Goal: Task Accomplishment & Management: Complete application form

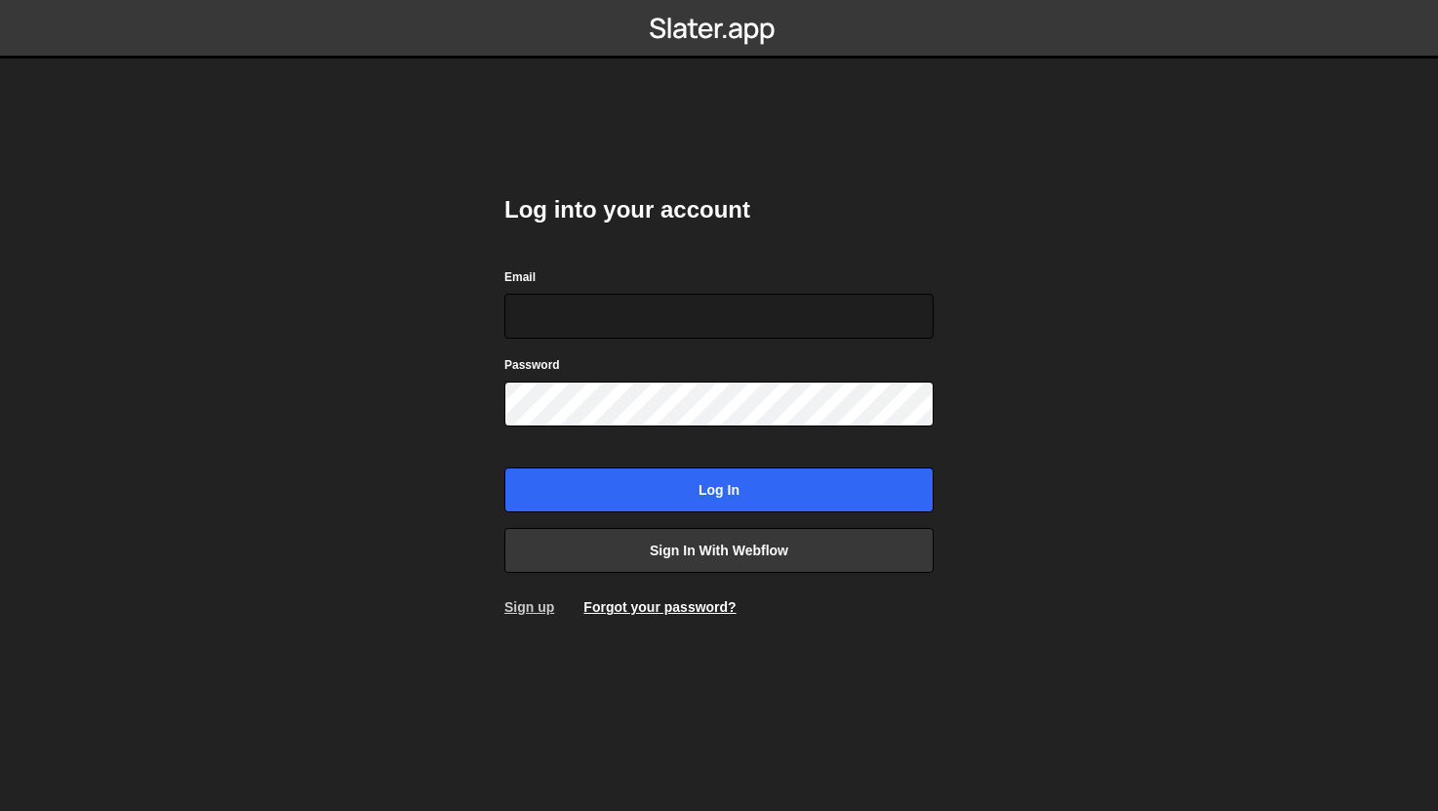
click at [530, 610] on link "Sign up" at bounding box center [529, 607] width 50 height 16
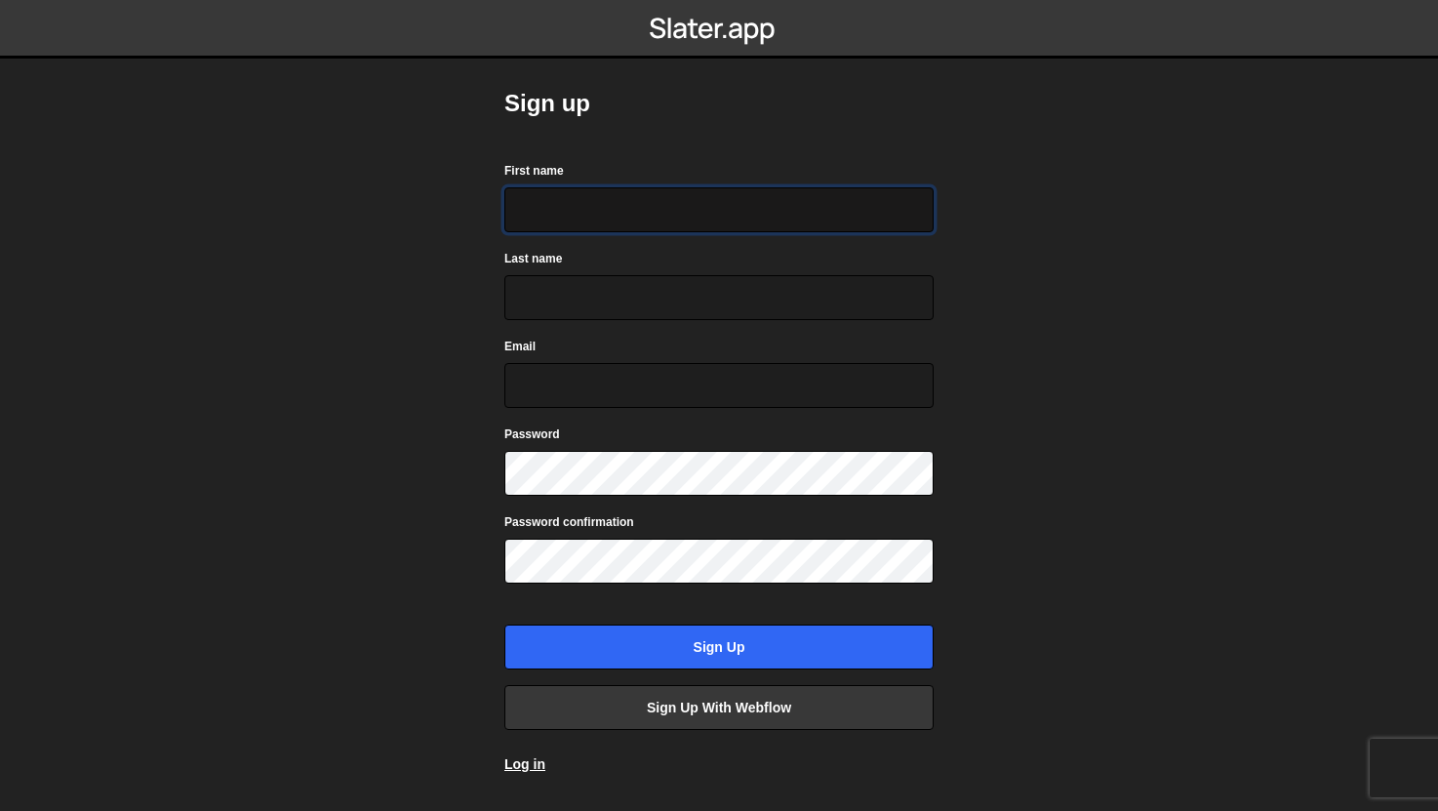
click at [535, 199] on input "First name" at bounding box center [718, 209] width 429 height 45
type input "[PERSON_NAME]"
click at [642, 406] on input "Email" at bounding box center [718, 385] width 429 height 45
type input "ㄷ"
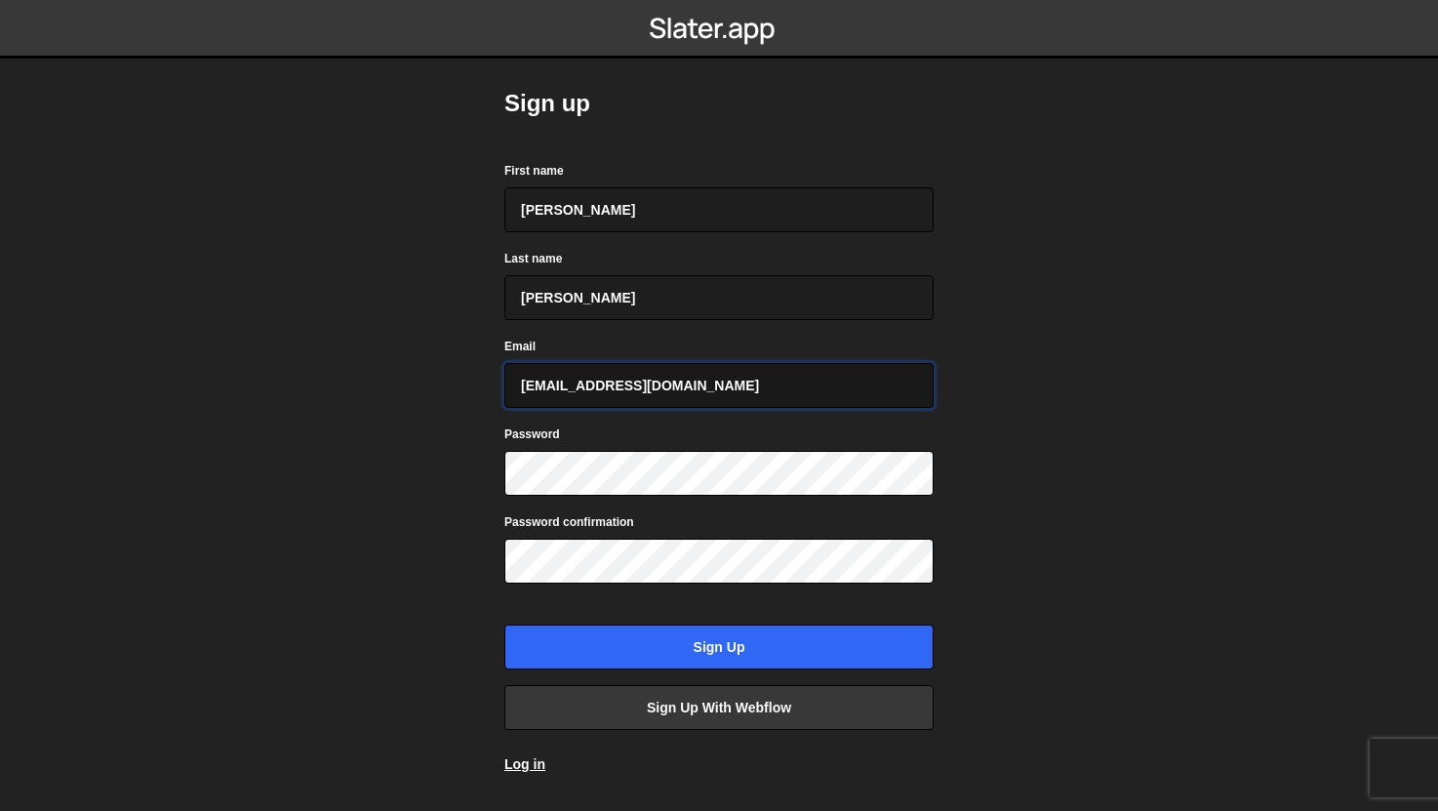
type input "eclatjm0626@gmail.com"
click at [504, 624] on input "Sign up" at bounding box center [718, 646] width 429 height 45
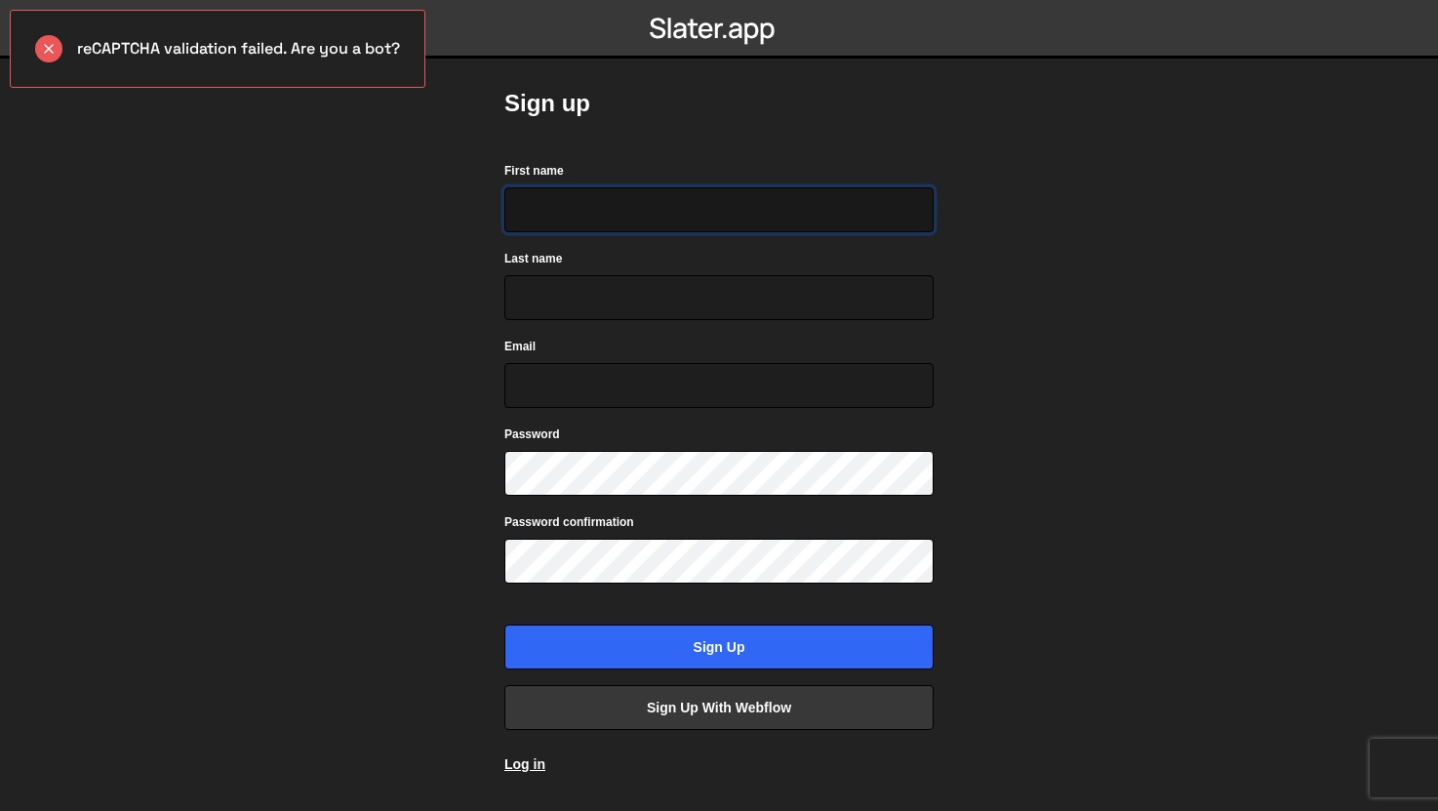
click at [682, 196] on input "First name" at bounding box center [718, 209] width 429 height 45
type input "Andrew"
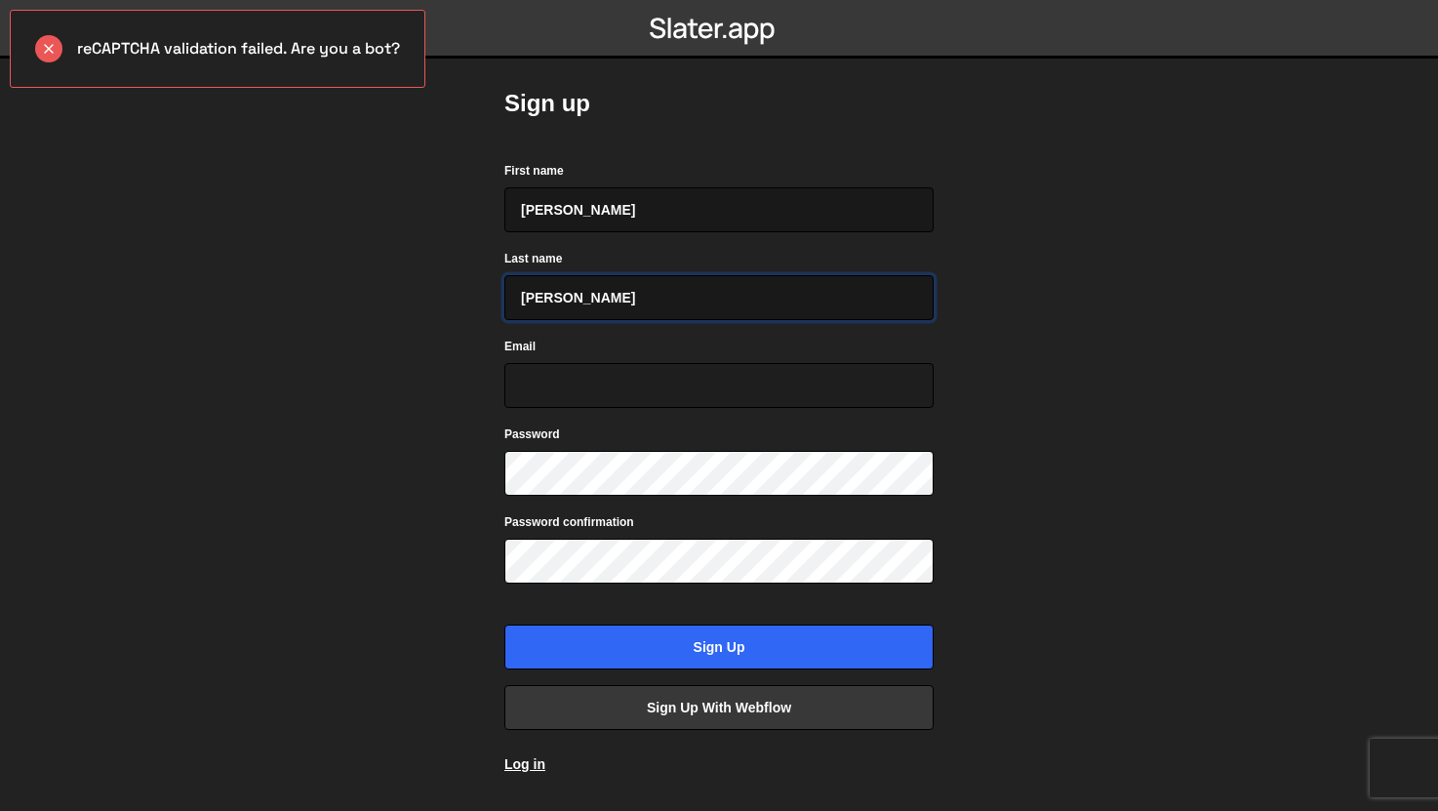
type input "Han"
type input "eclatjm0626@gmail.com"
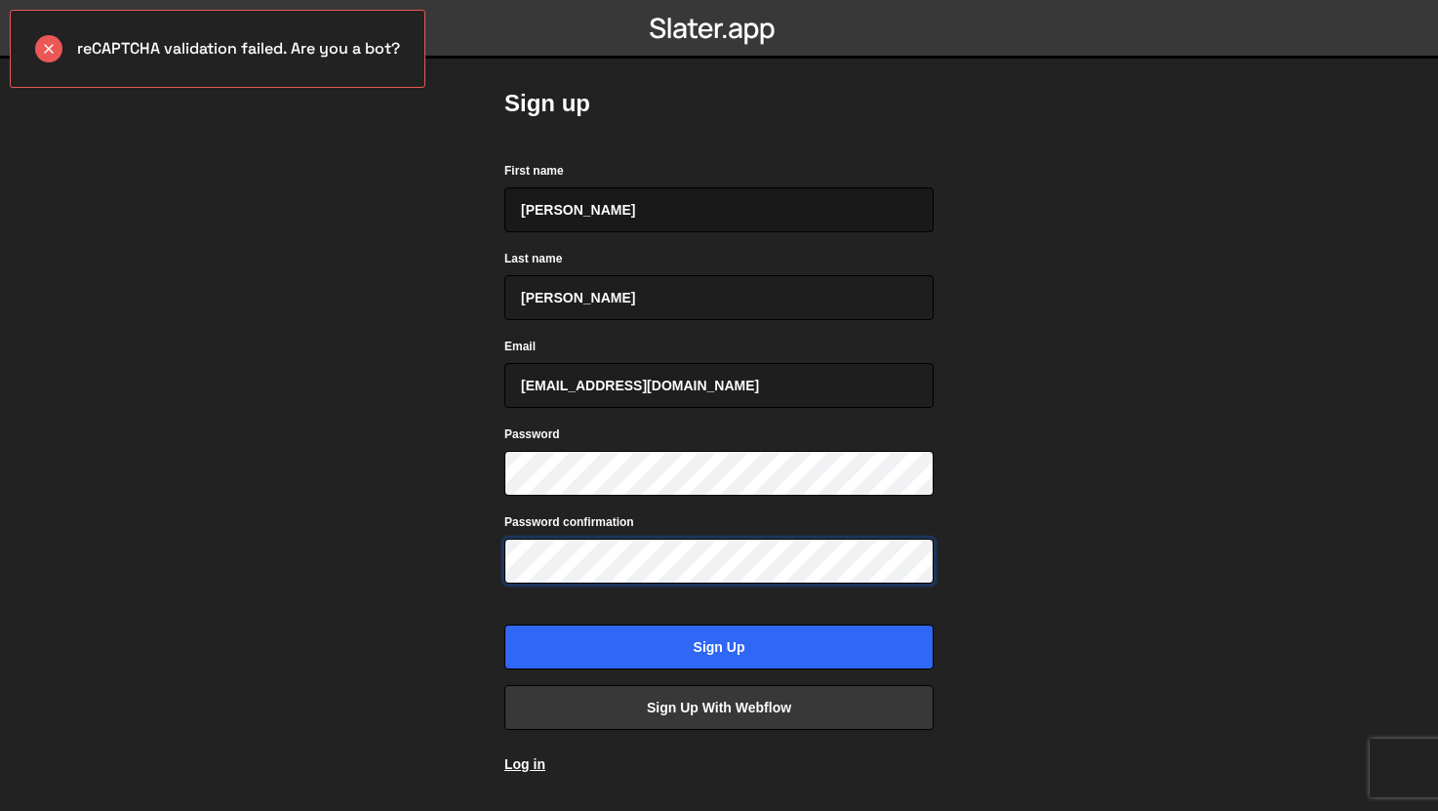
click at [504, 624] on input "Sign up" at bounding box center [718, 646] width 429 height 45
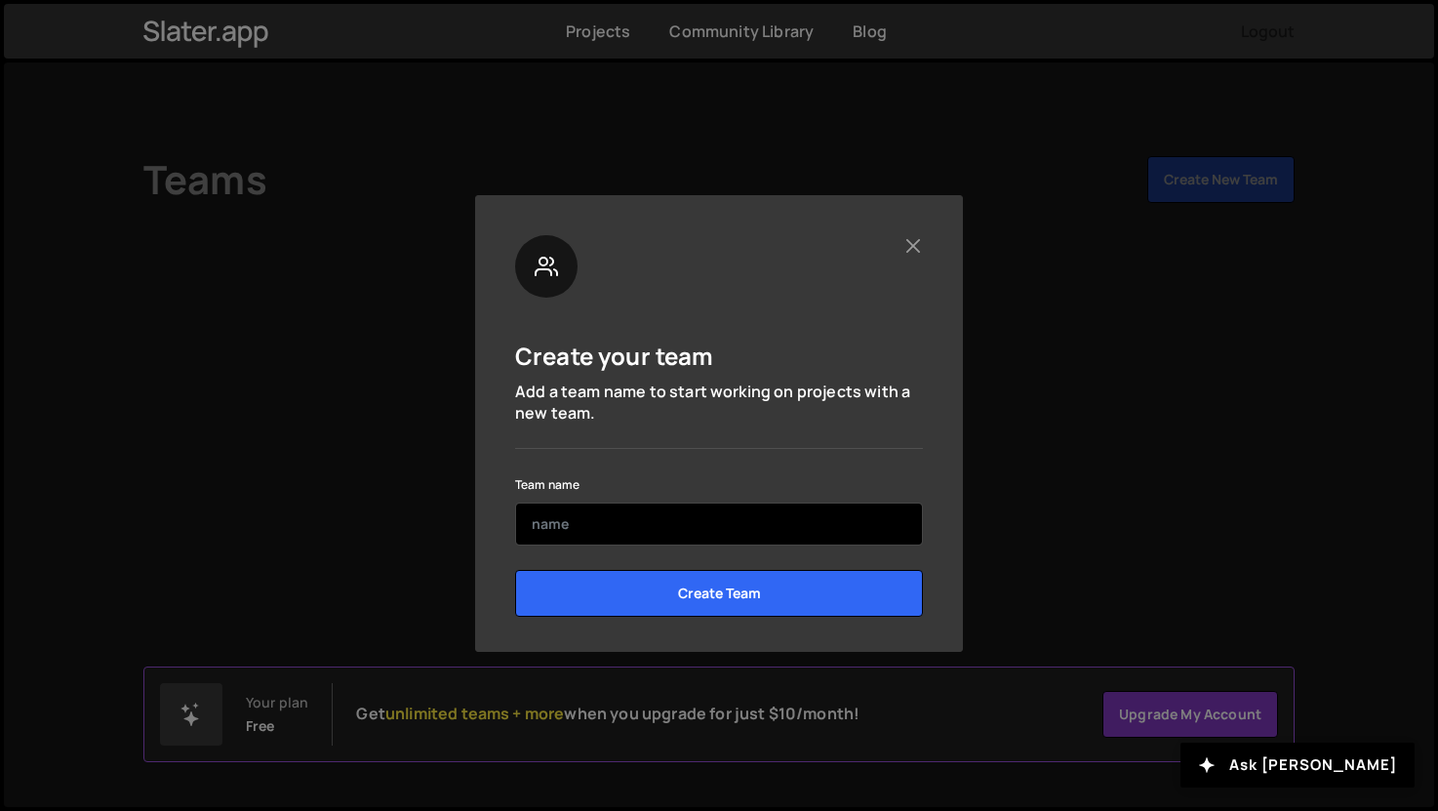
click at [732, 531] on input "text" at bounding box center [719, 523] width 408 height 43
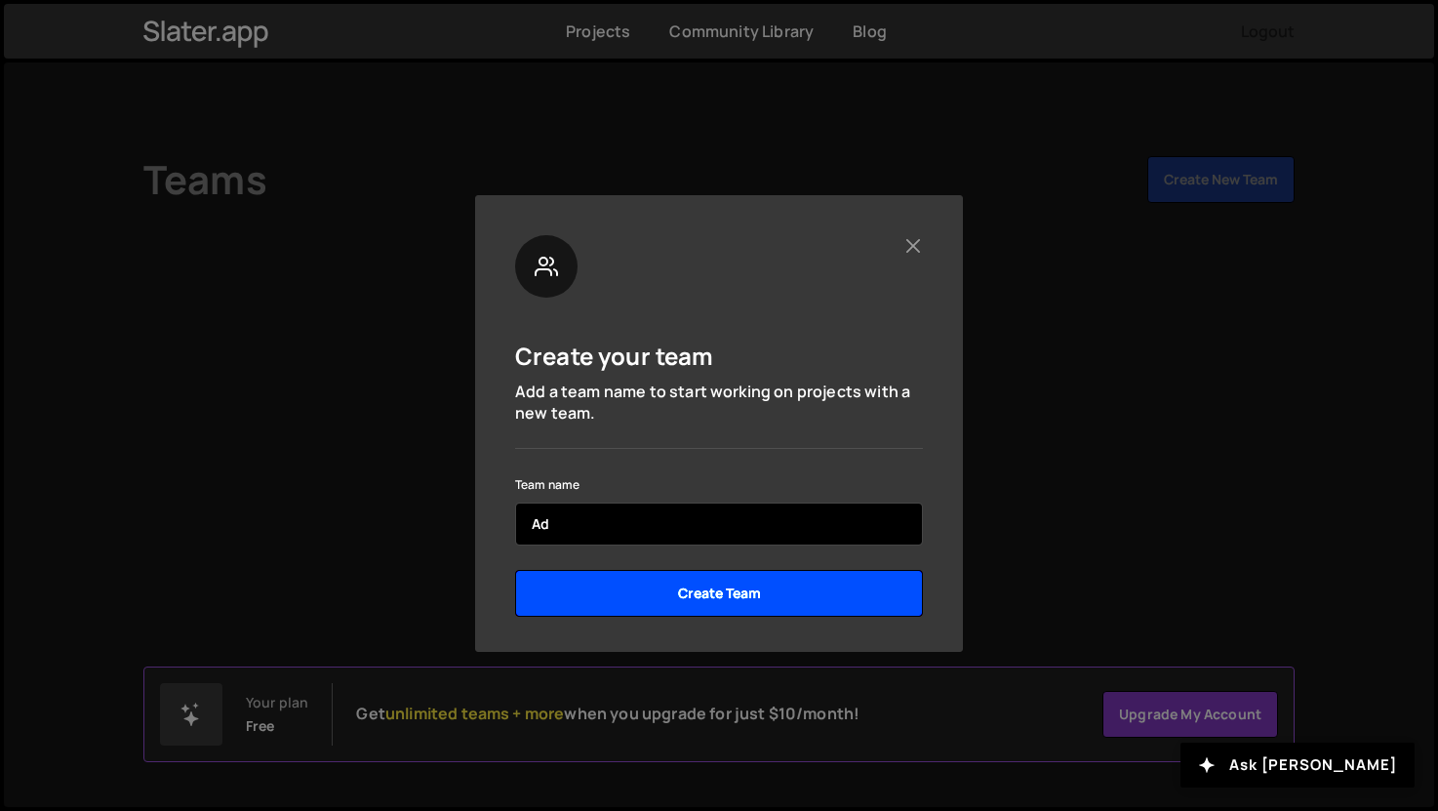
type input "A"
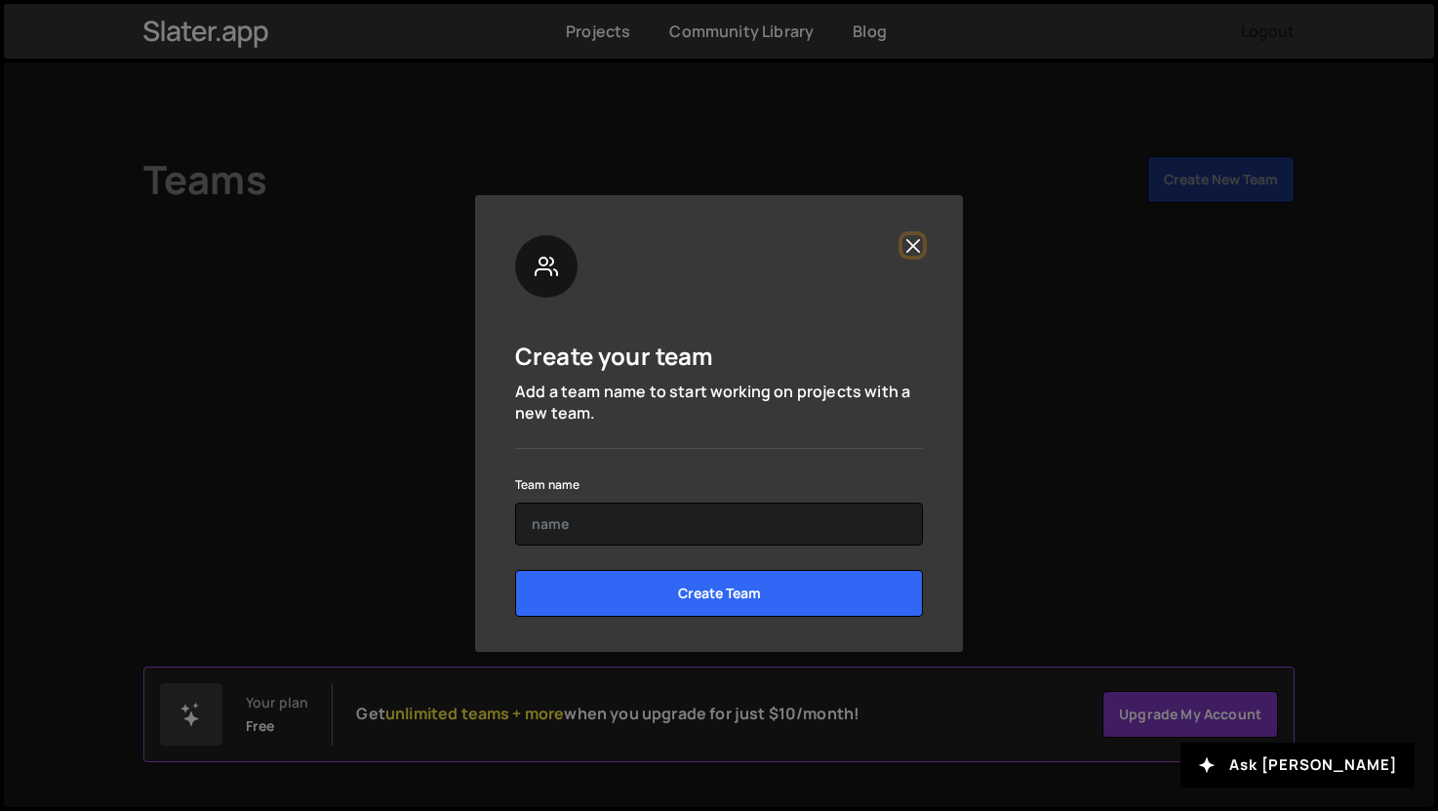
click at [908, 243] on button "Close" at bounding box center [912, 245] width 20 height 20
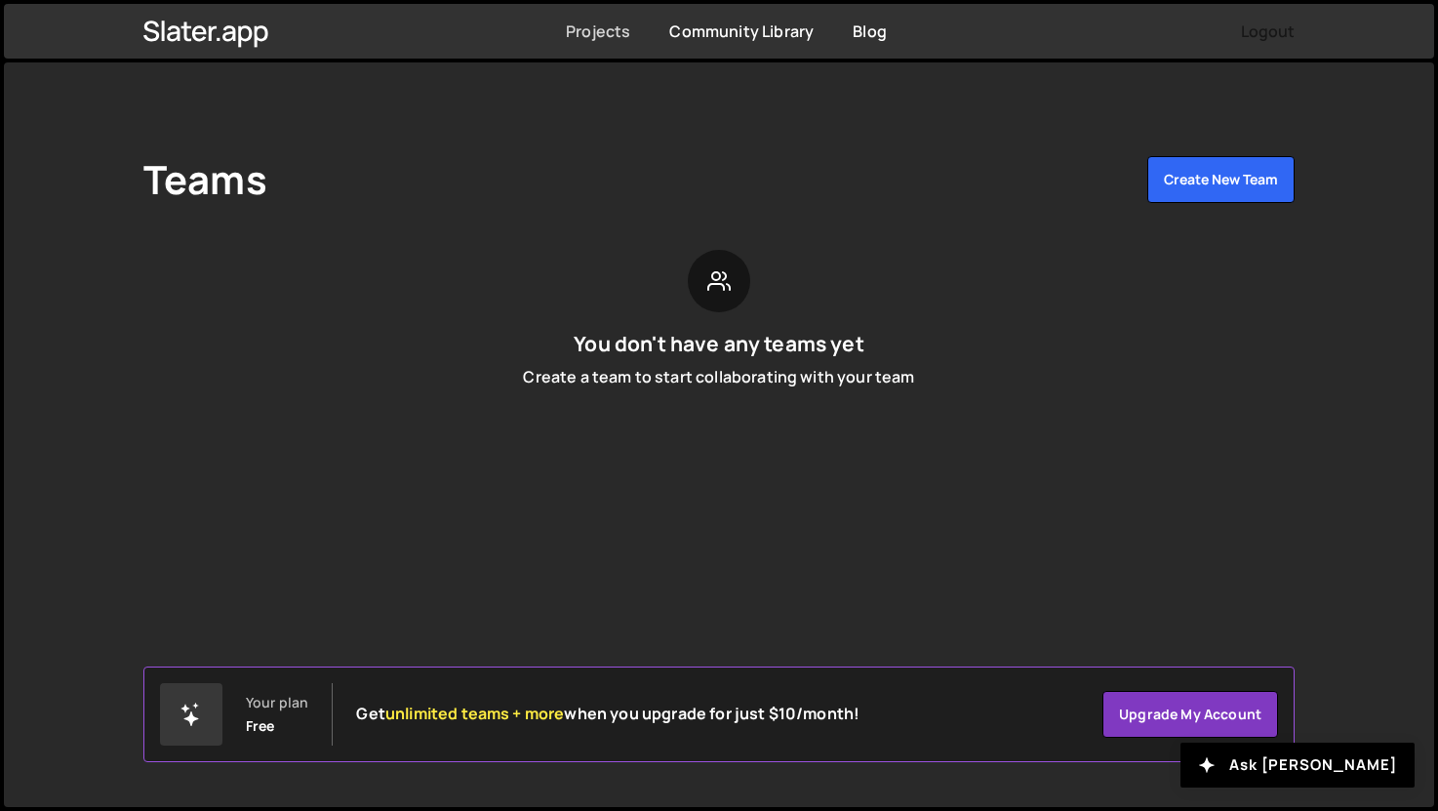
click at [590, 34] on link "Projects" at bounding box center [598, 30] width 64 height 21
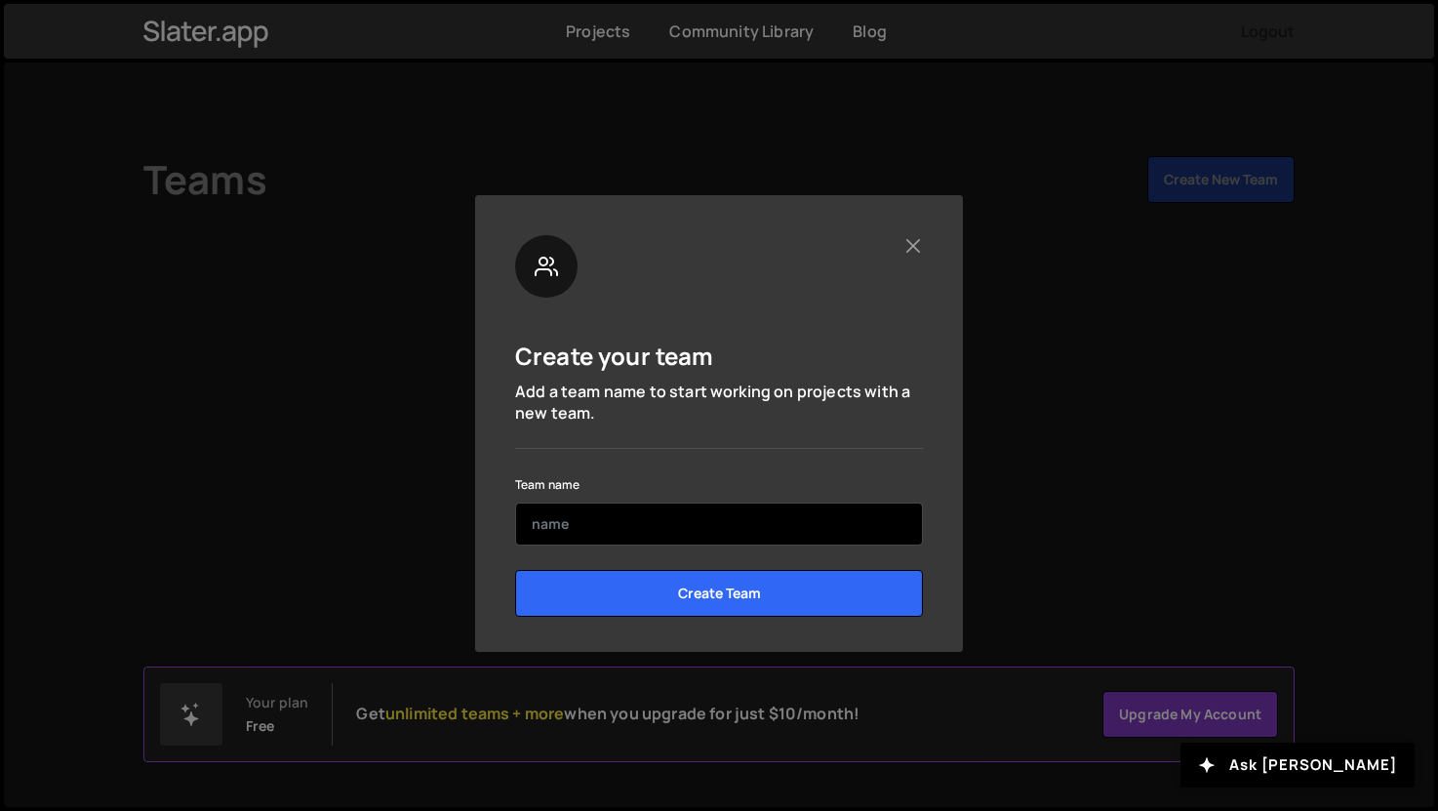
click at [711, 531] on input "text" at bounding box center [719, 523] width 408 height 43
type input "Adnrew"
click at [515, 570] on input "Create Team" at bounding box center [719, 593] width 408 height 47
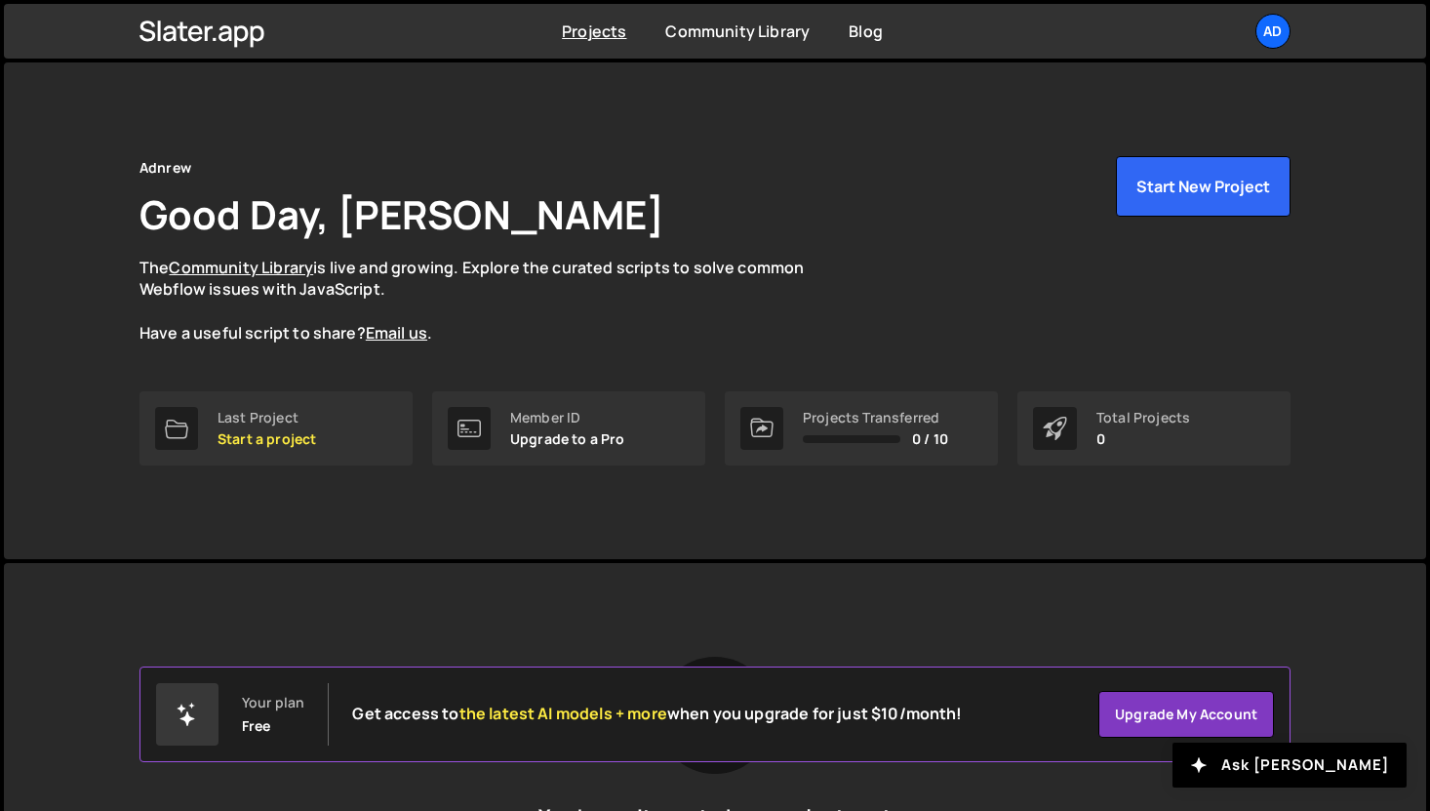
click at [676, 606] on div "[PERSON_NAME] is designed for desktop use. Please use a larger screen to access…" at bounding box center [715, 803] width 1210 height 480
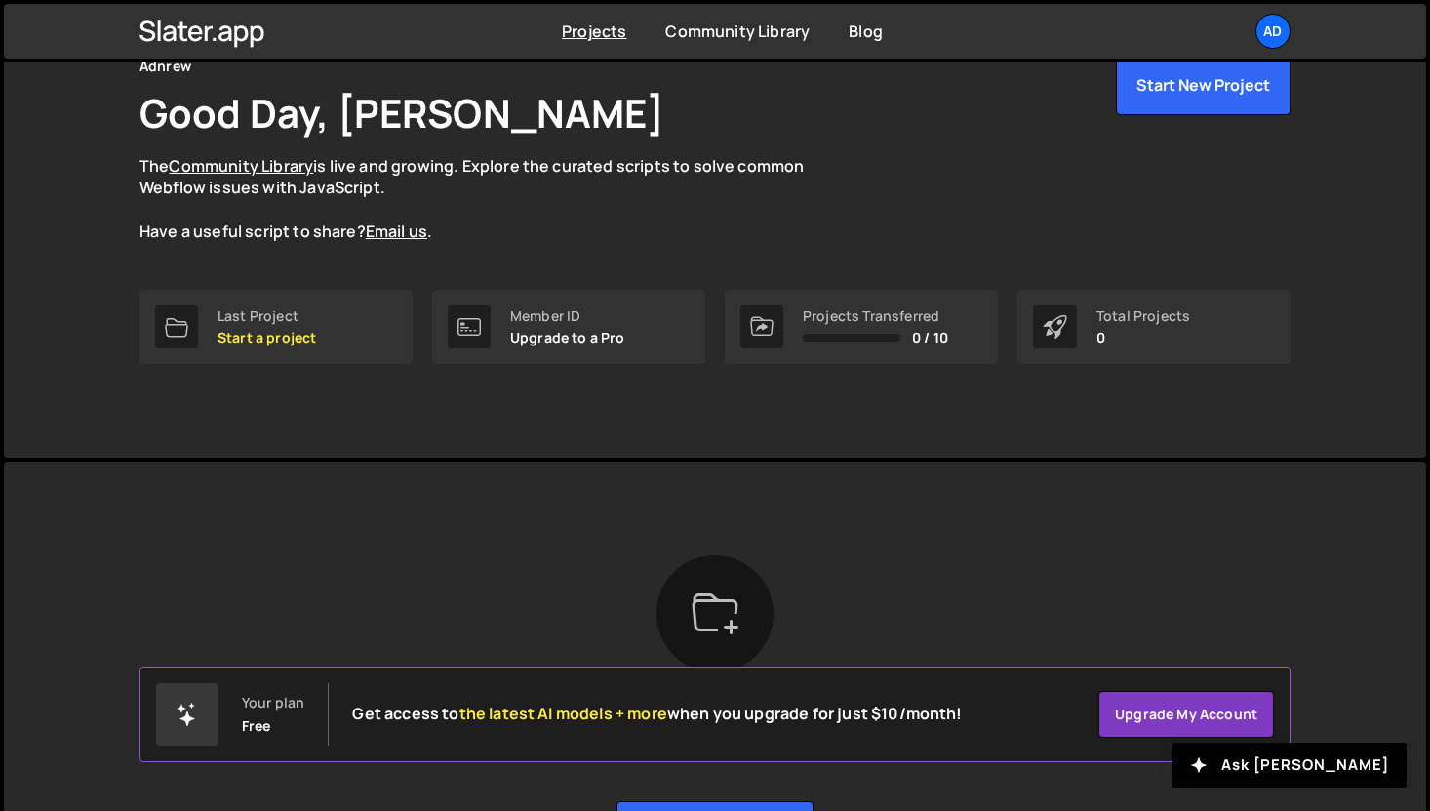
scroll to position [235, 0]
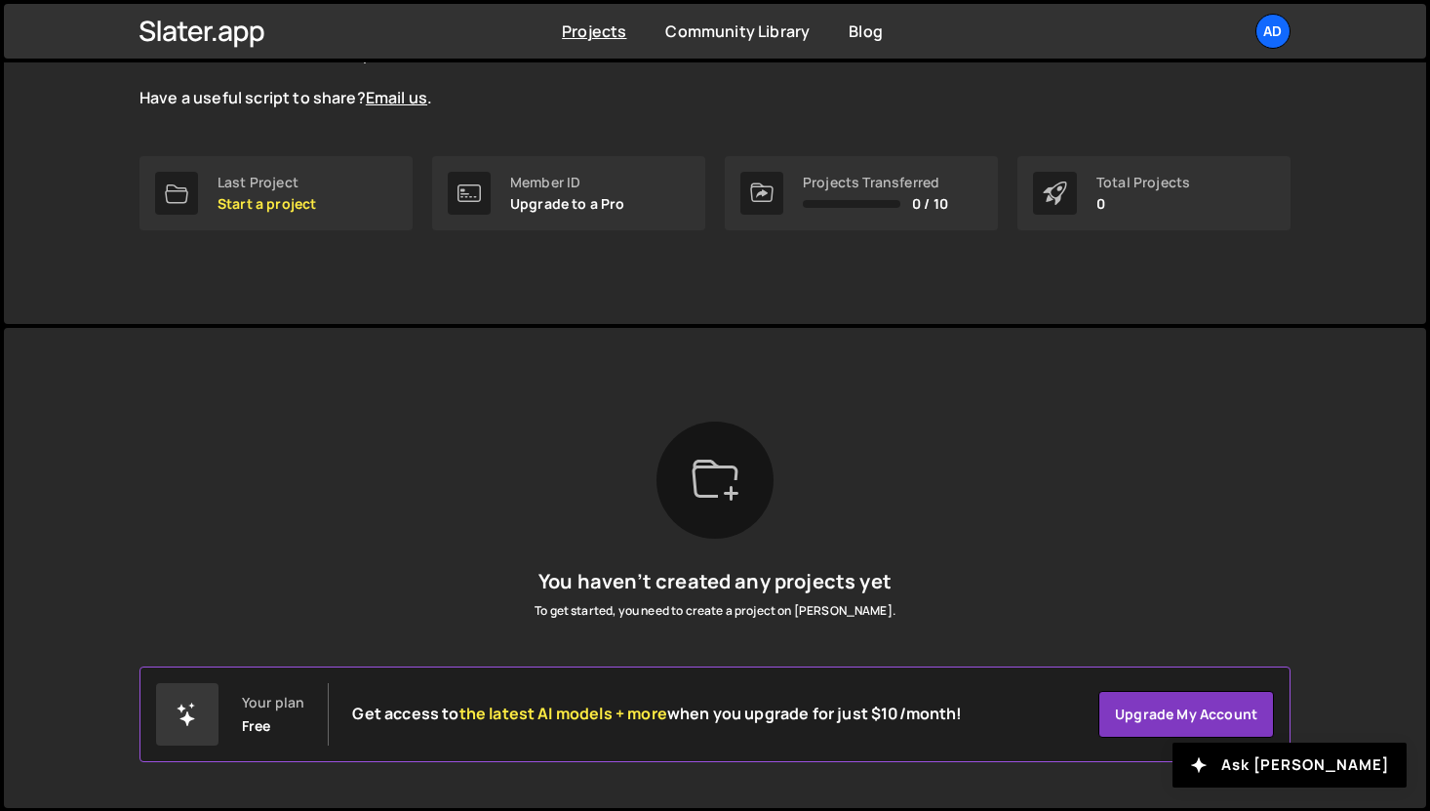
click at [199, 716] on div at bounding box center [187, 714] width 62 height 62
click at [285, 175] on div "Last Project" at bounding box center [267, 183] width 99 height 16
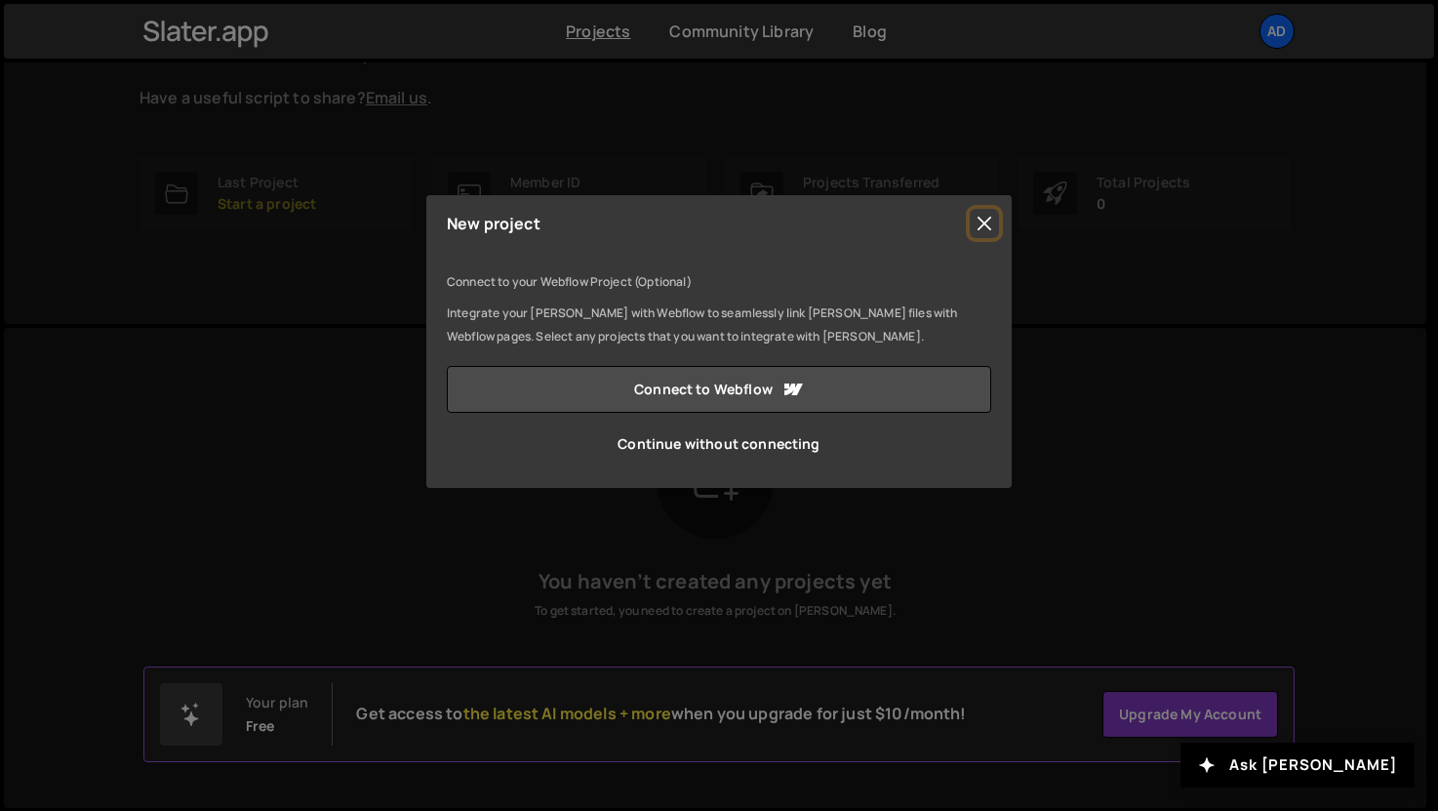
click at [991, 219] on button "Close" at bounding box center [984, 223] width 29 height 29
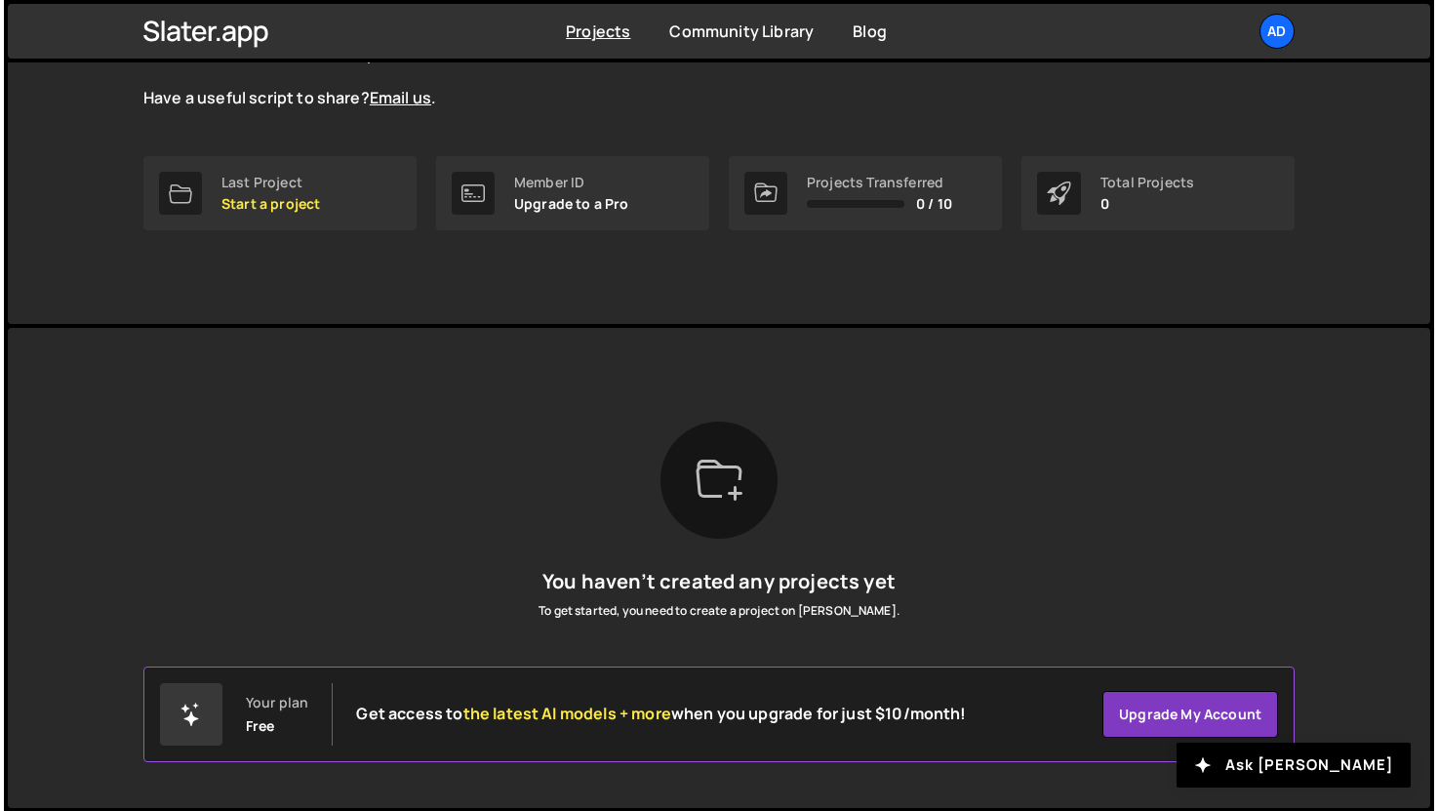
scroll to position [0, 0]
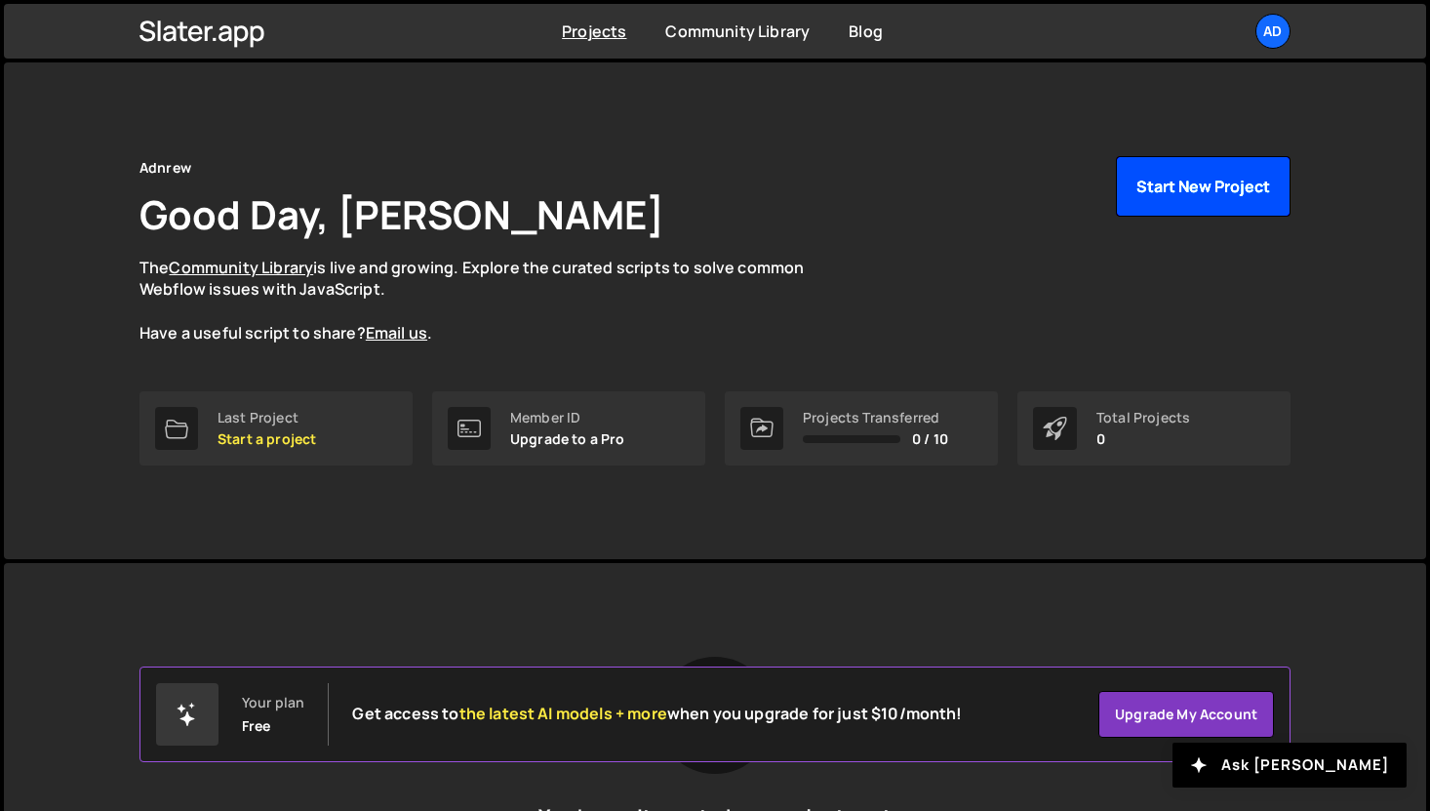
click at [1202, 183] on button "Start New Project" at bounding box center [1203, 186] width 175 height 60
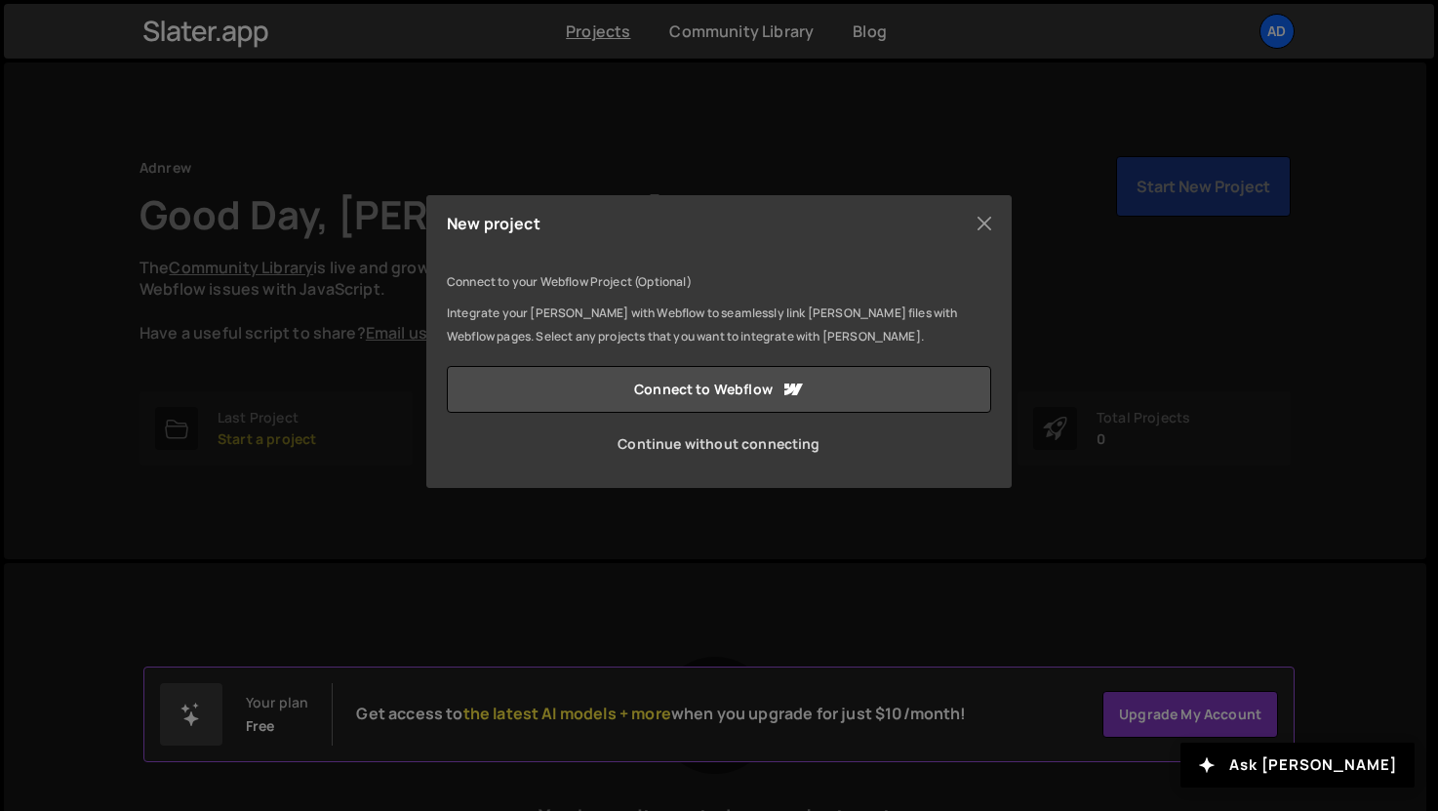
click at [789, 448] on link "Continue without connecting" at bounding box center [719, 443] width 544 height 47
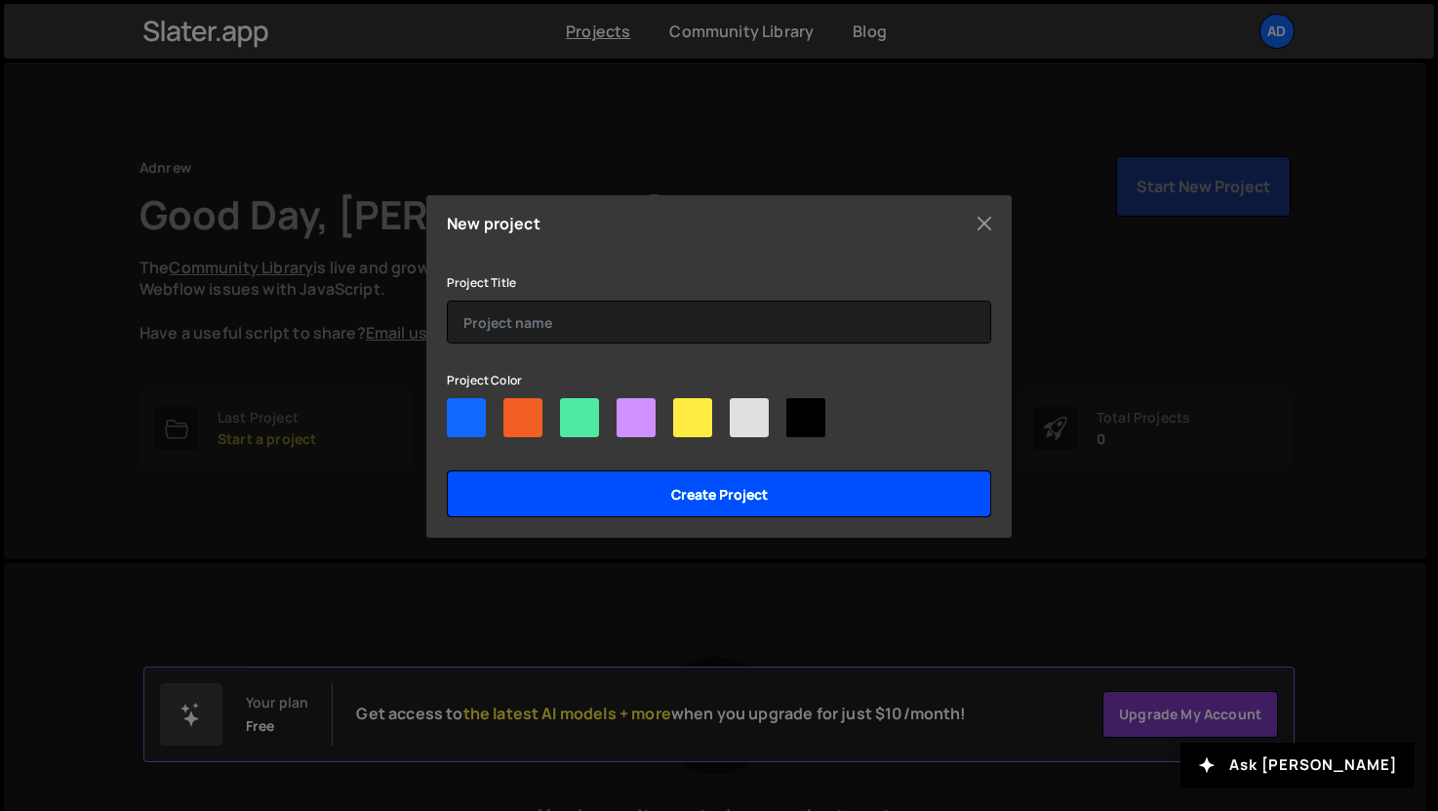
click at [661, 484] on input "Create project" at bounding box center [719, 493] width 544 height 47
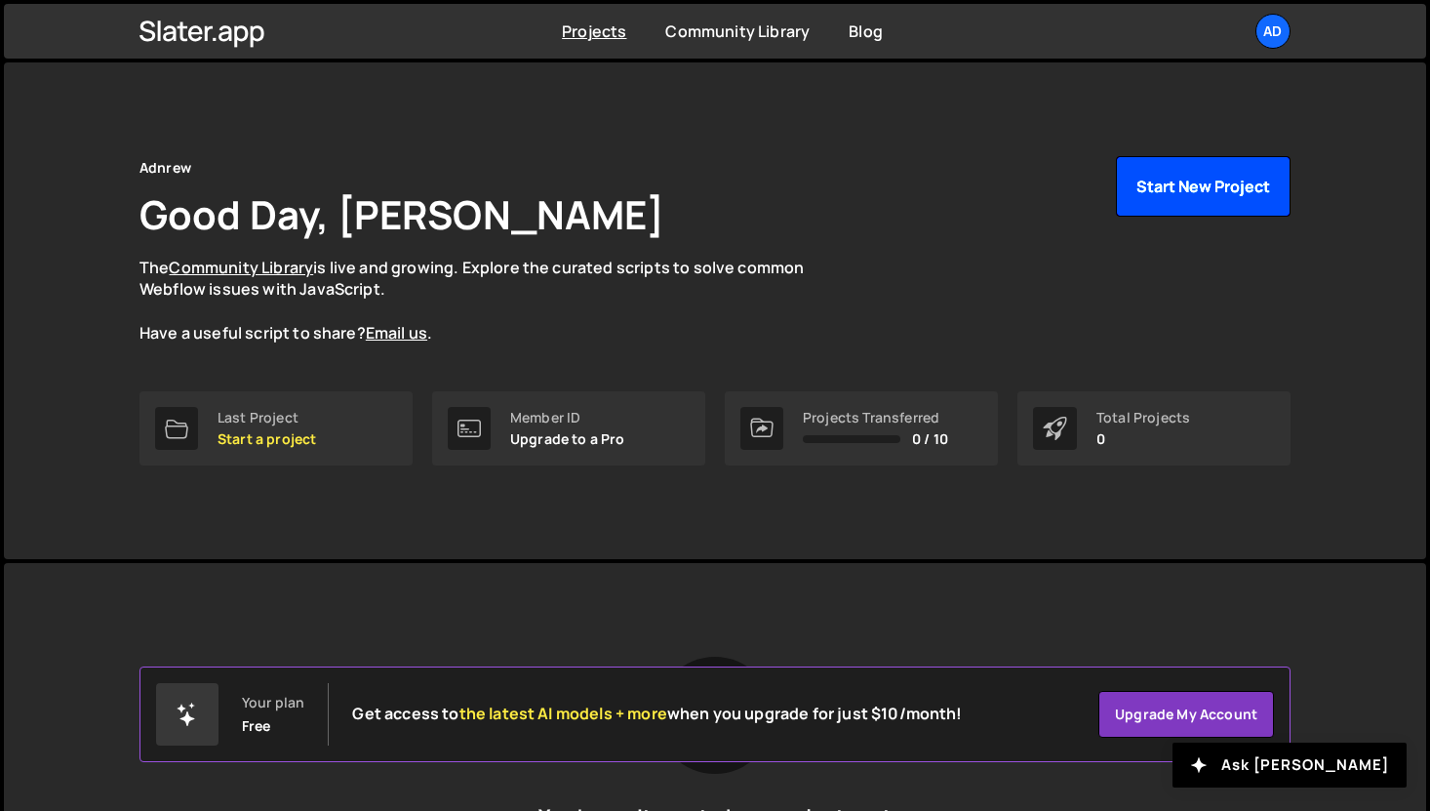
click at [1171, 197] on button "Start New Project" at bounding box center [1203, 186] width 175 height 60
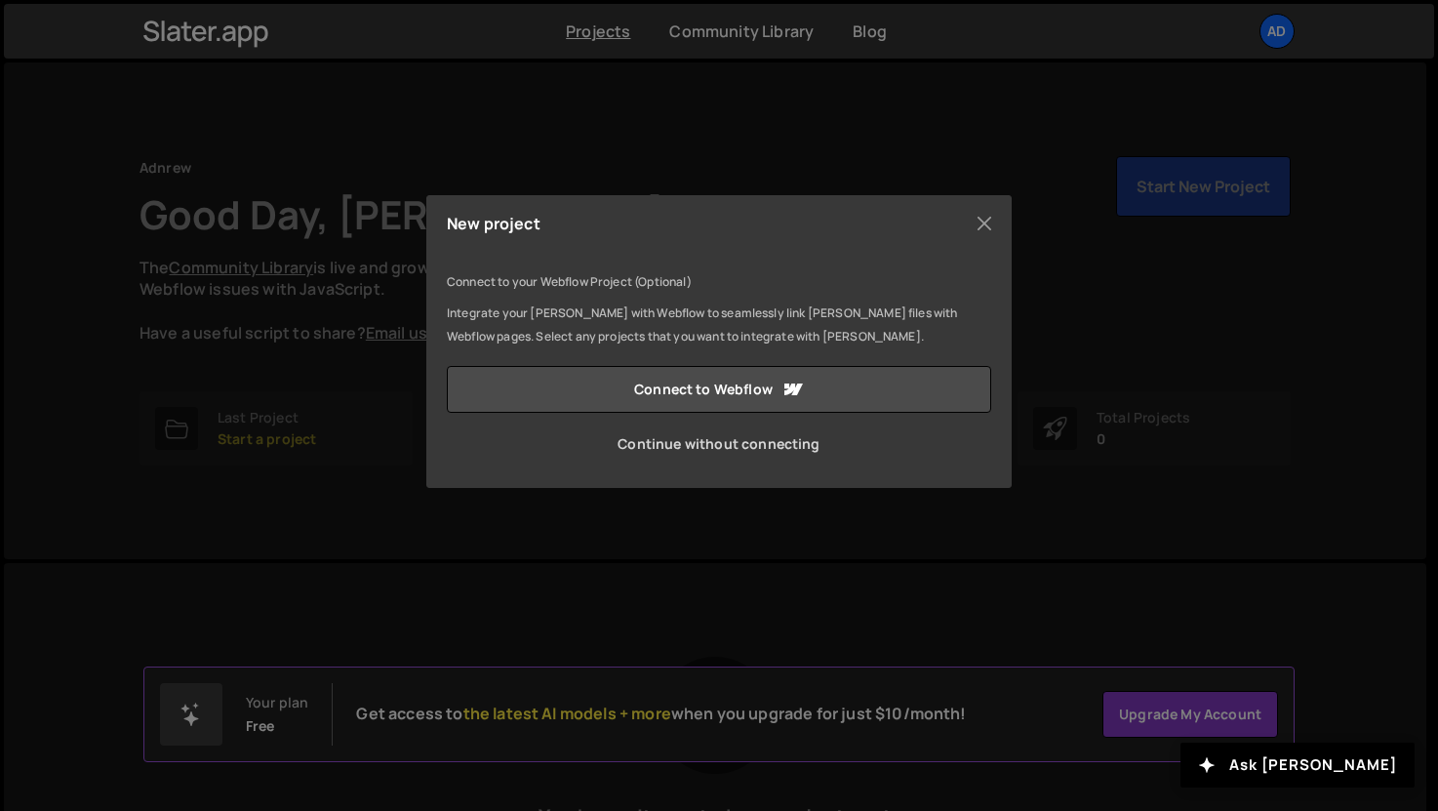
click at [686, 444] on link "Continue without connecting" at bounding box center [719, 443] width 544 height 47
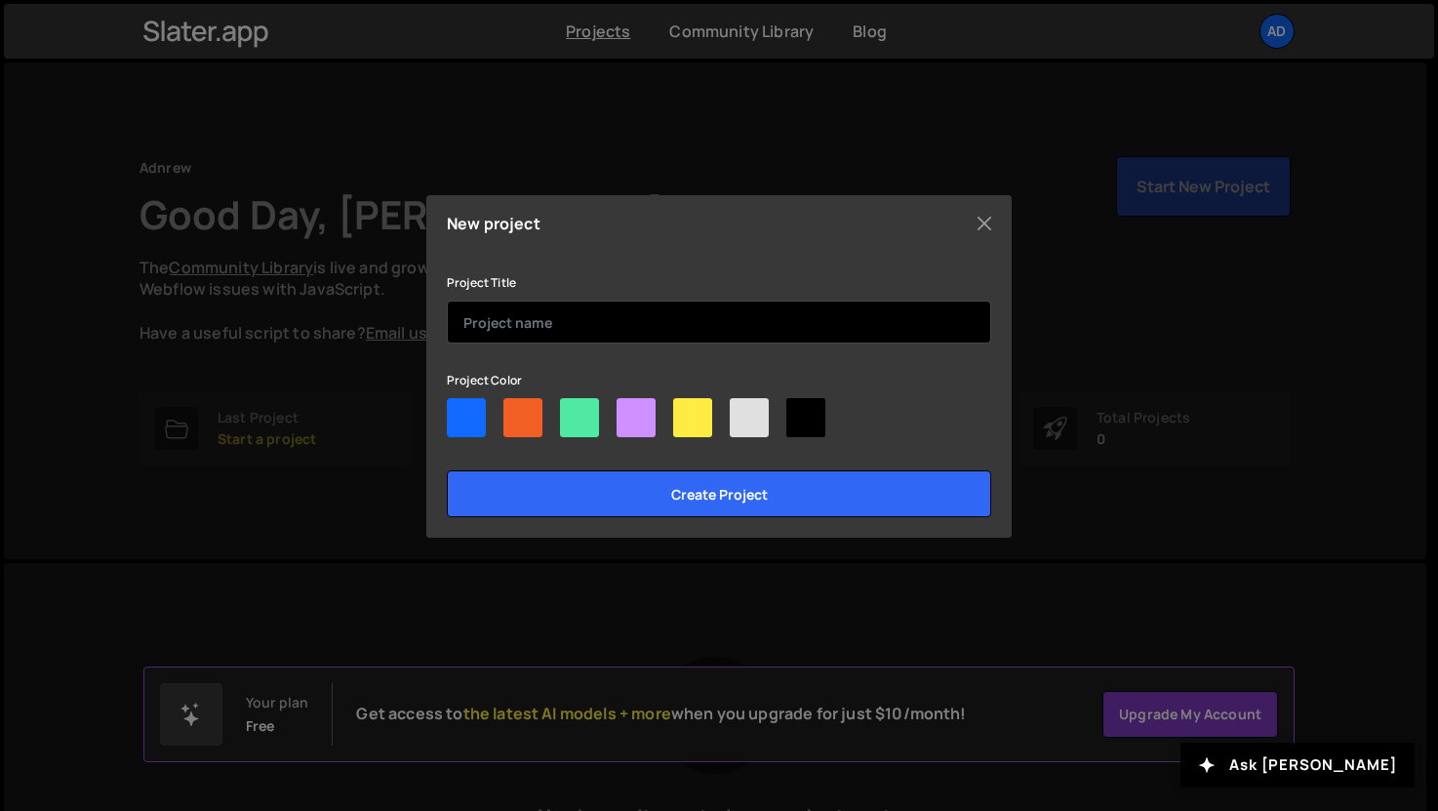
click at [675, 341] on input "text" at bounding box center [719, 321] width 544 height 43
type input "asd"
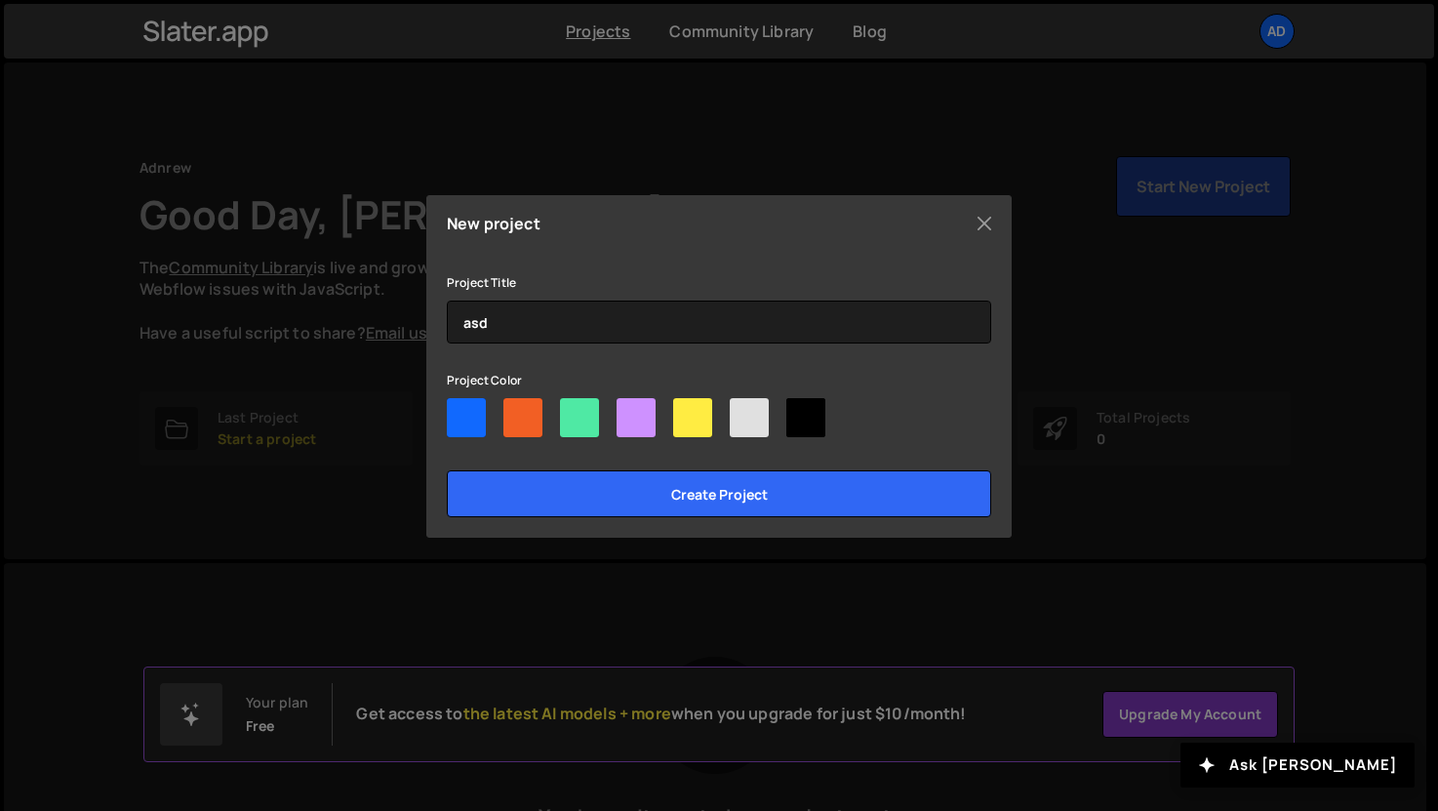
click at [520, 427] on div at bounding box center [522, 417] width 39 height 39
click at [516, 411] on input"] "radio" at bounding box center [509, 404] width 13 height 13
radio input"] "true"
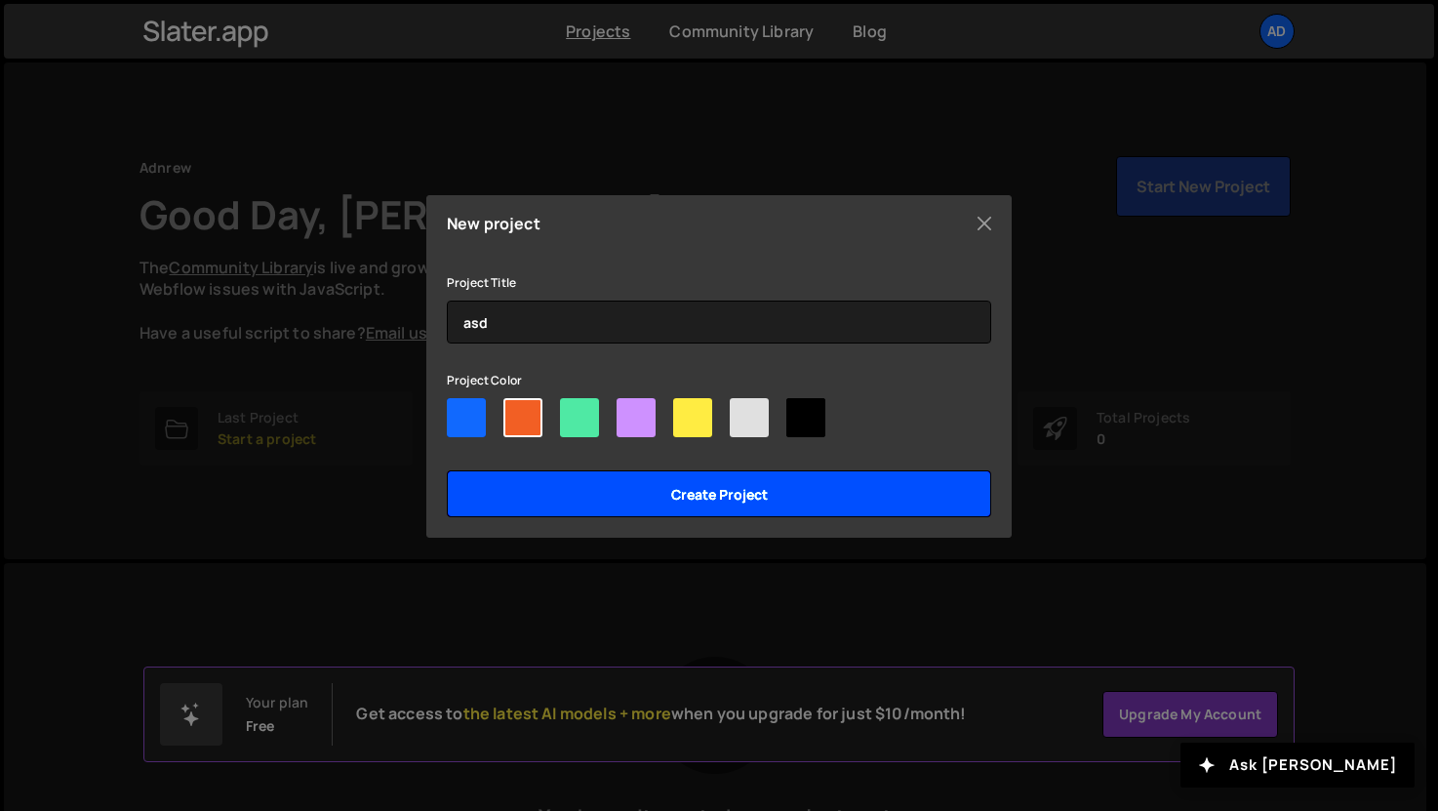
click at [576, 507] on input "Create project" at bounding box center [719, 493] width 544 height 47
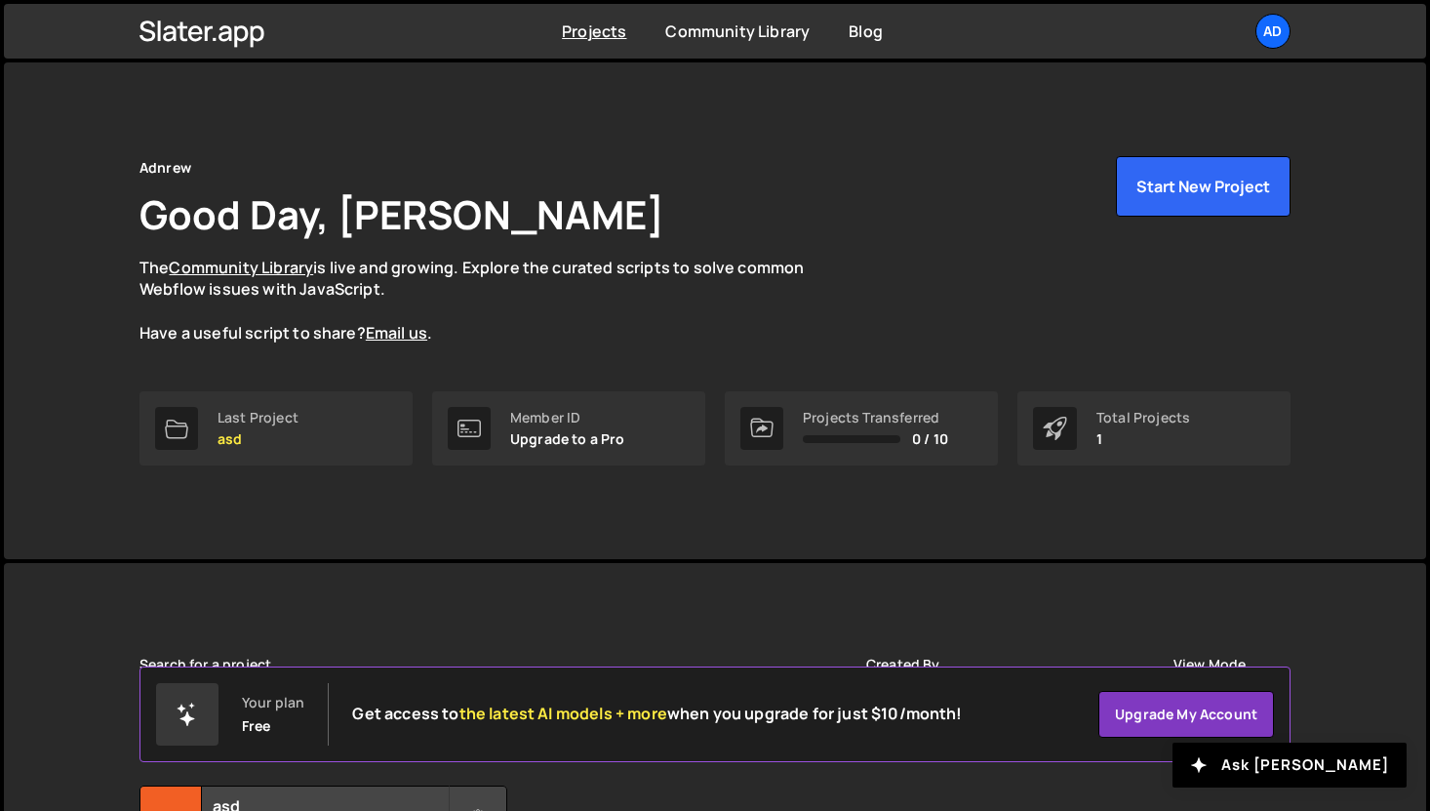
scroll to position [193, 0]
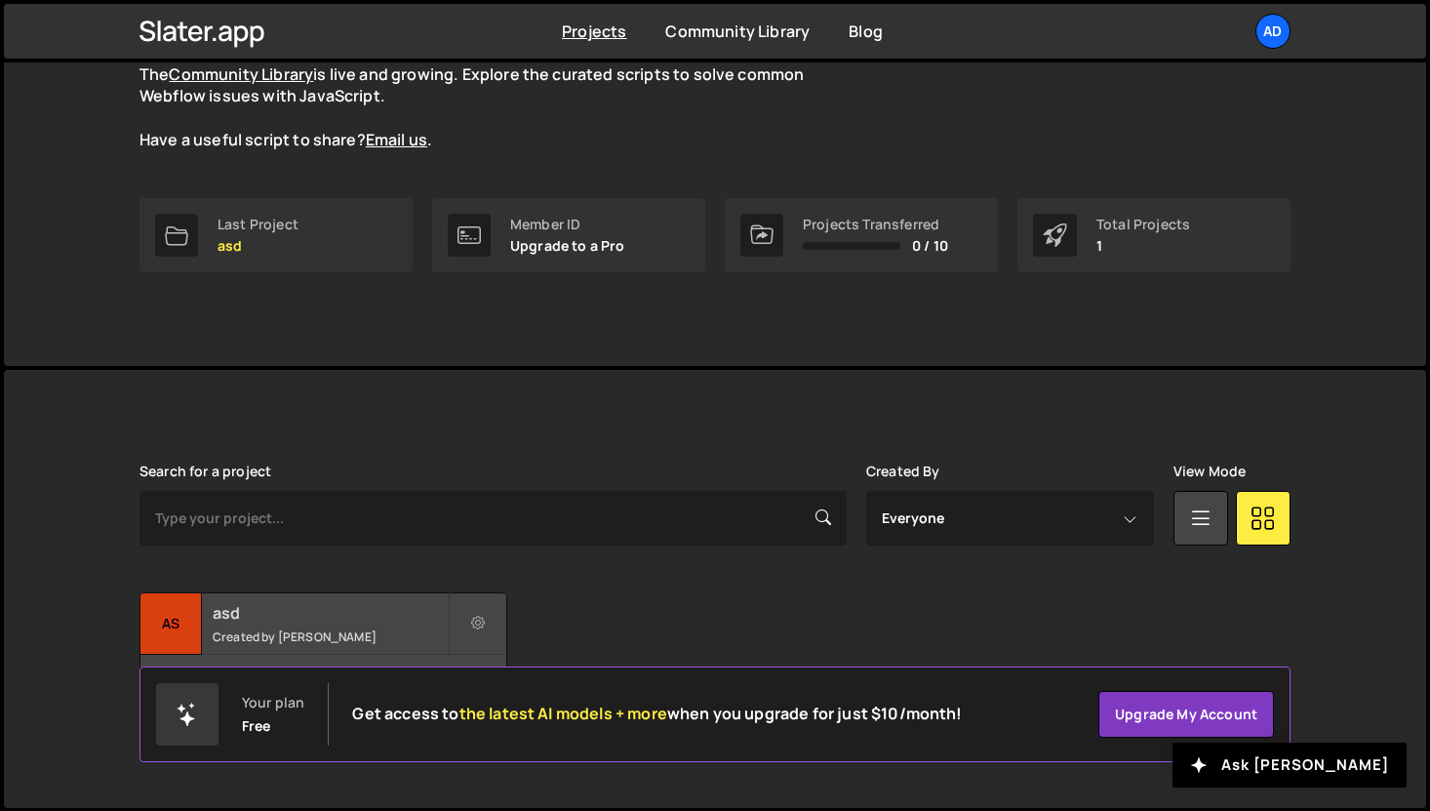
click at [325, 634] on small "Created by Andrew Han" at bounding box center [330, 636] width 235 height 17
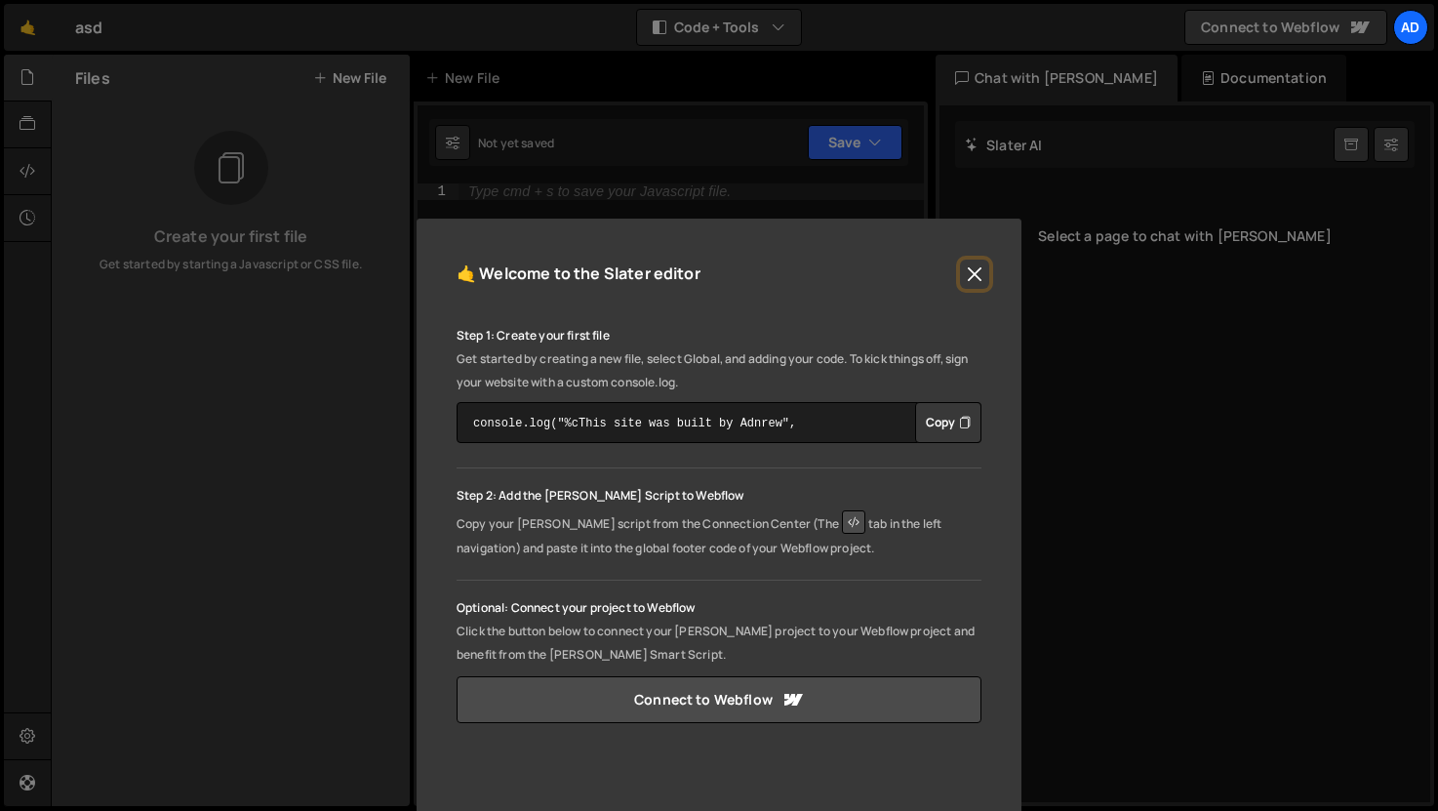
click at [974, 279] on button "Close" at bounding box center [974, 273] width 29 height 29
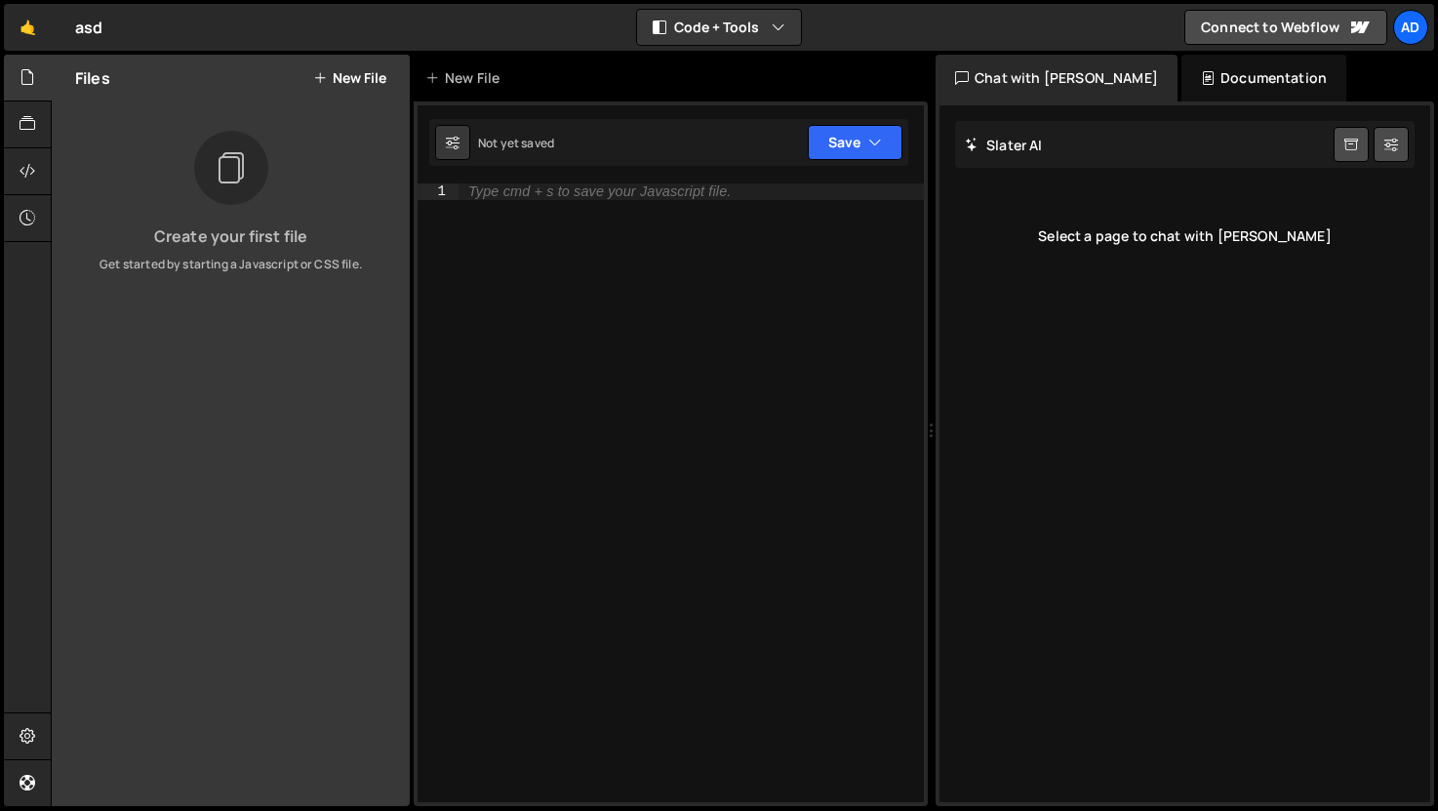
click at [229, 163] on icon at bounding box center [230, 168] width 31 height 44
click at [228, 175] on icon at bounding box center [230, 168] width 31 height 44
click at [216, 176] on icon at bounding box center [230, 168] width 31 height 44
click at [373, 76] on button "New File" at bounding box center [349, 78] width 73 height 16
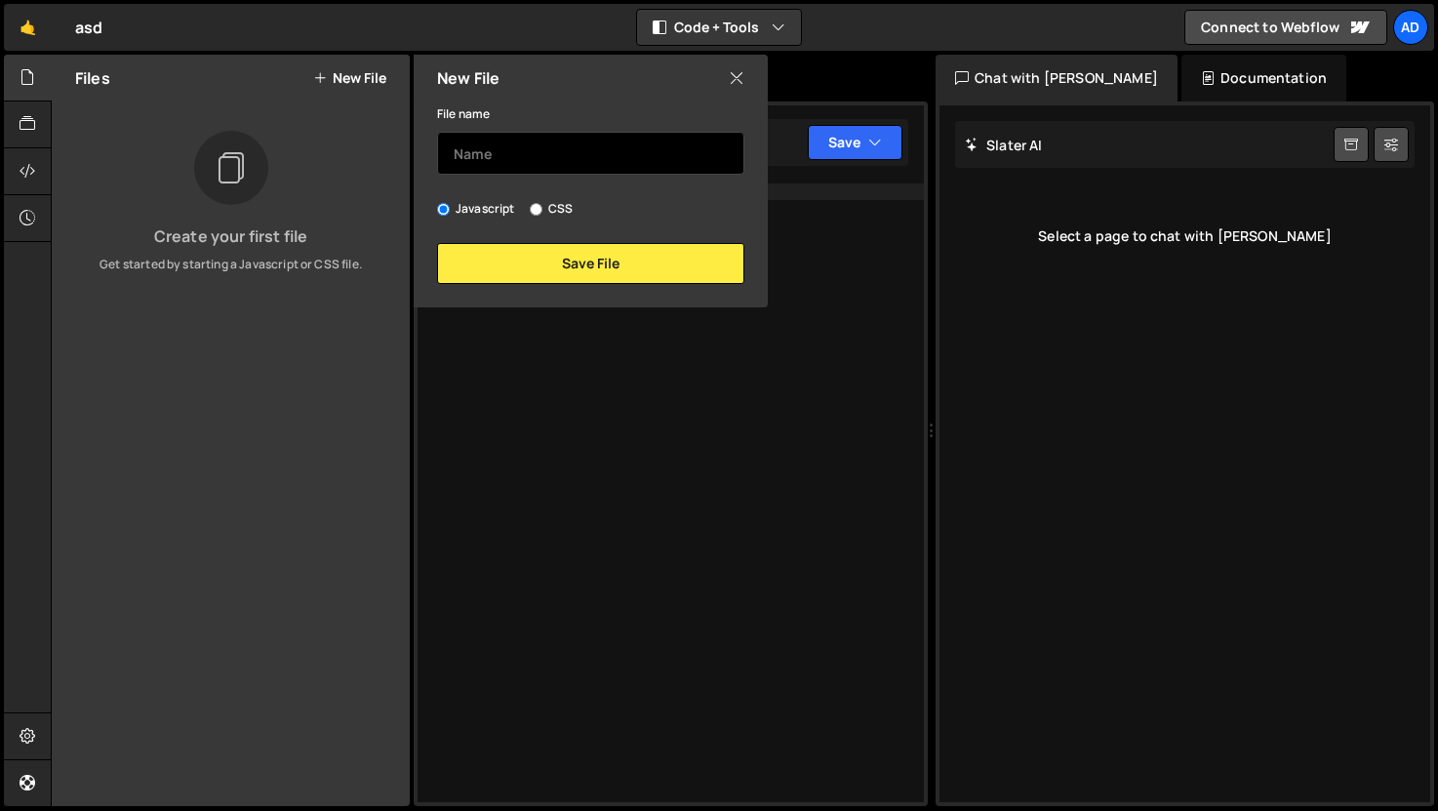
click at [605, 164] on input "text" at bounding box center [590, 153] width 307 height 43
type input "asd"
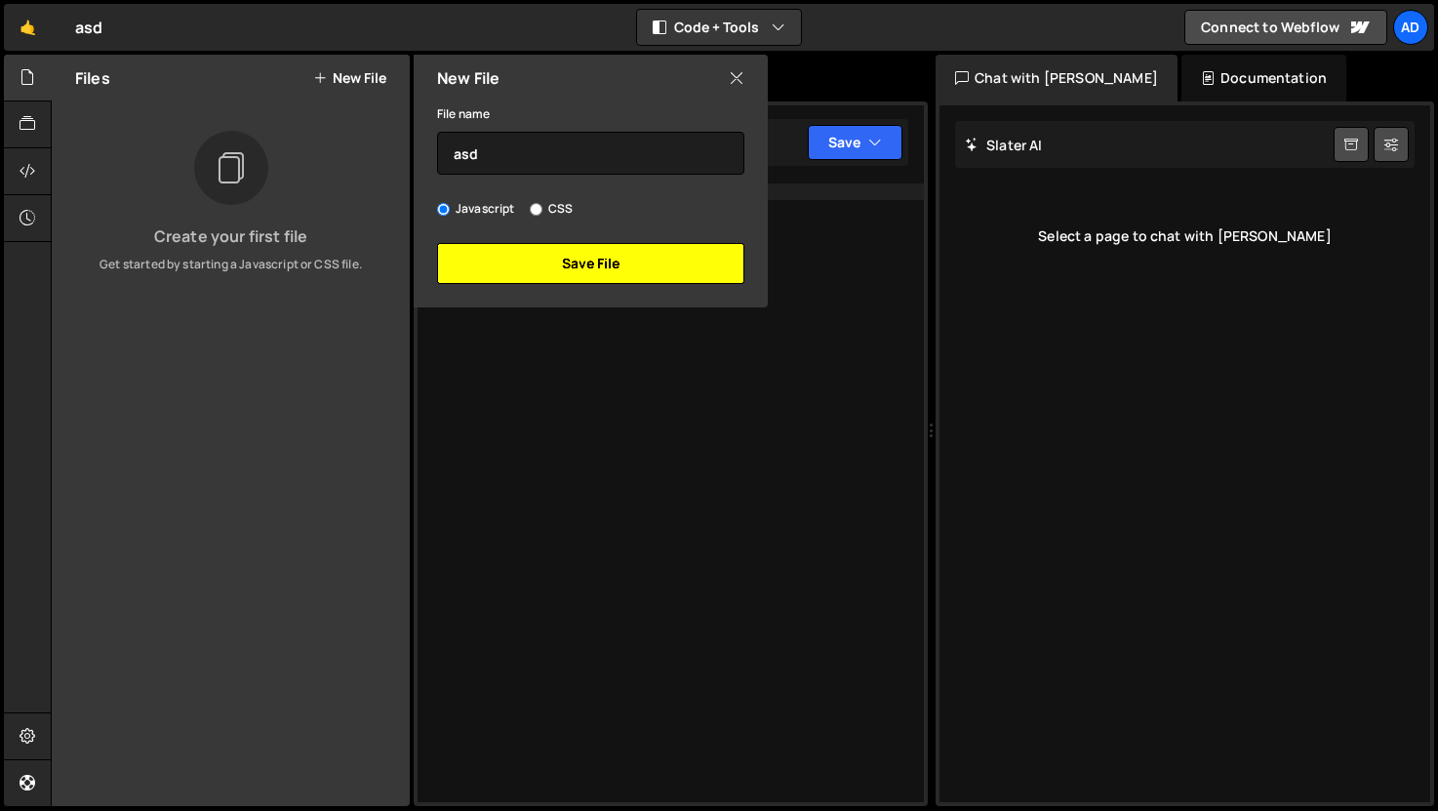
click at [606, 272] on button "Save File" at bounding box center [590, 263] width 307 height 41
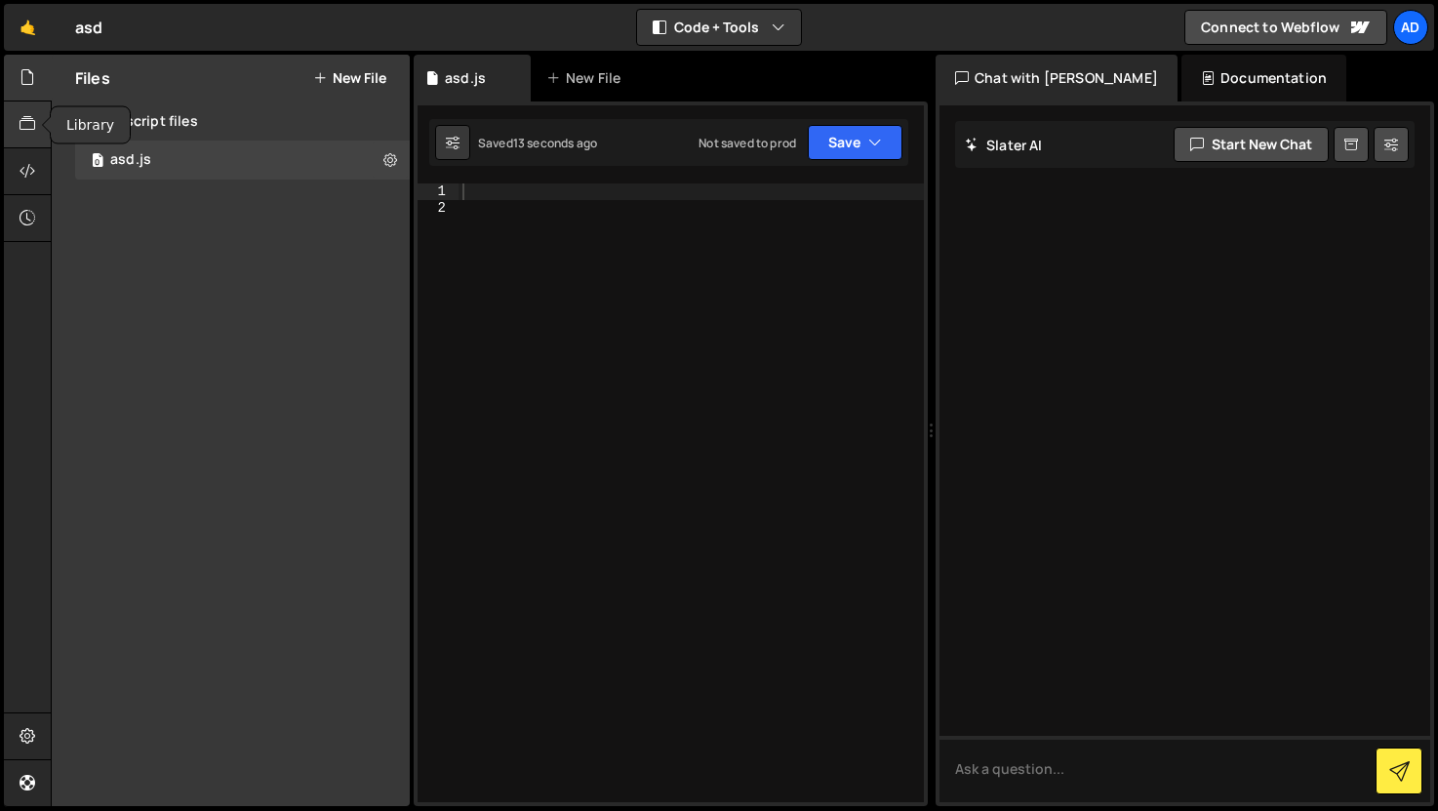
click at [29, 120] on icon at bounding box center [28, 123] width 16 height 21
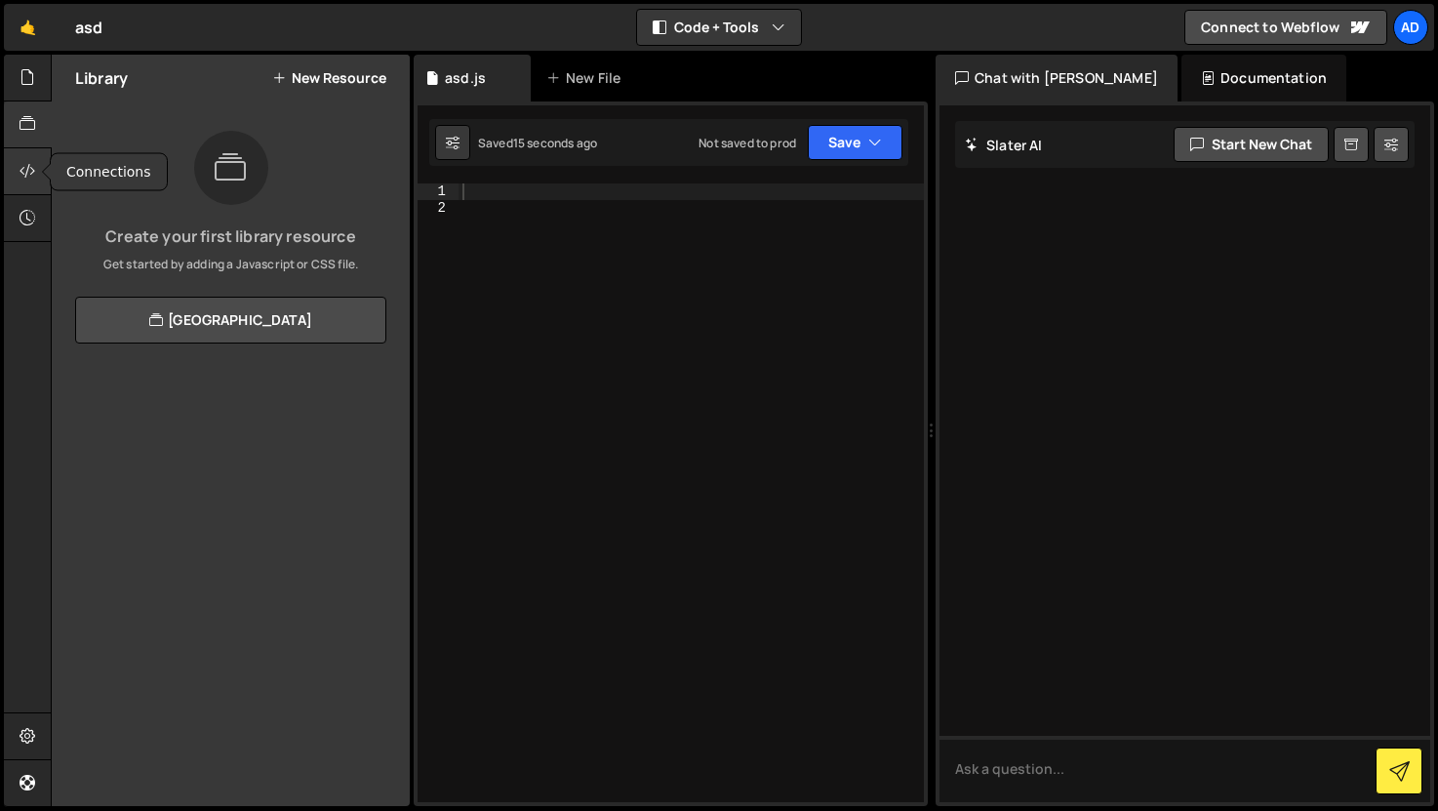
click at [28, 171] on icon at bounding box center [28, 170] width 16 height 21
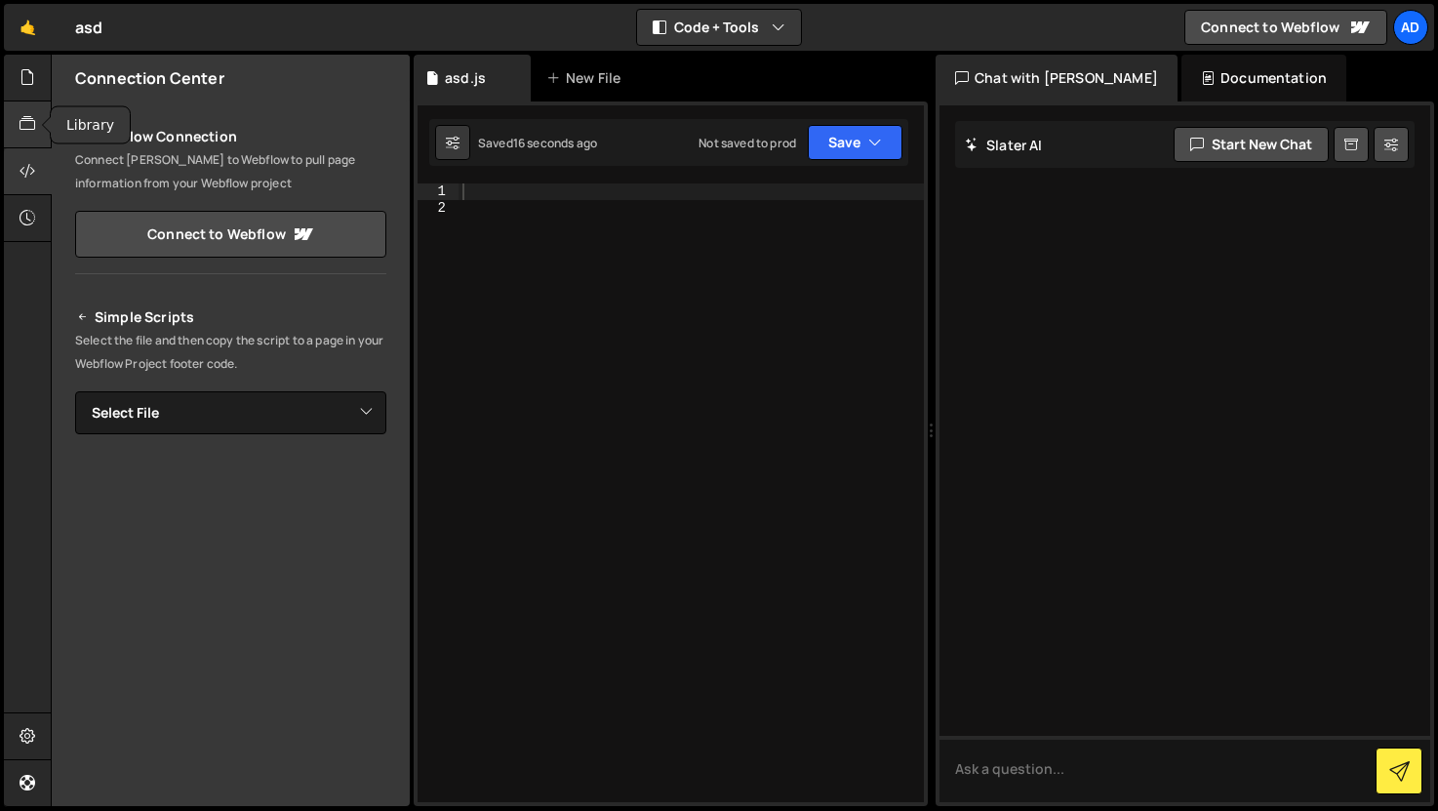
click at [25, 115] on icon at bounding box center [28, 123] width 16 height 21
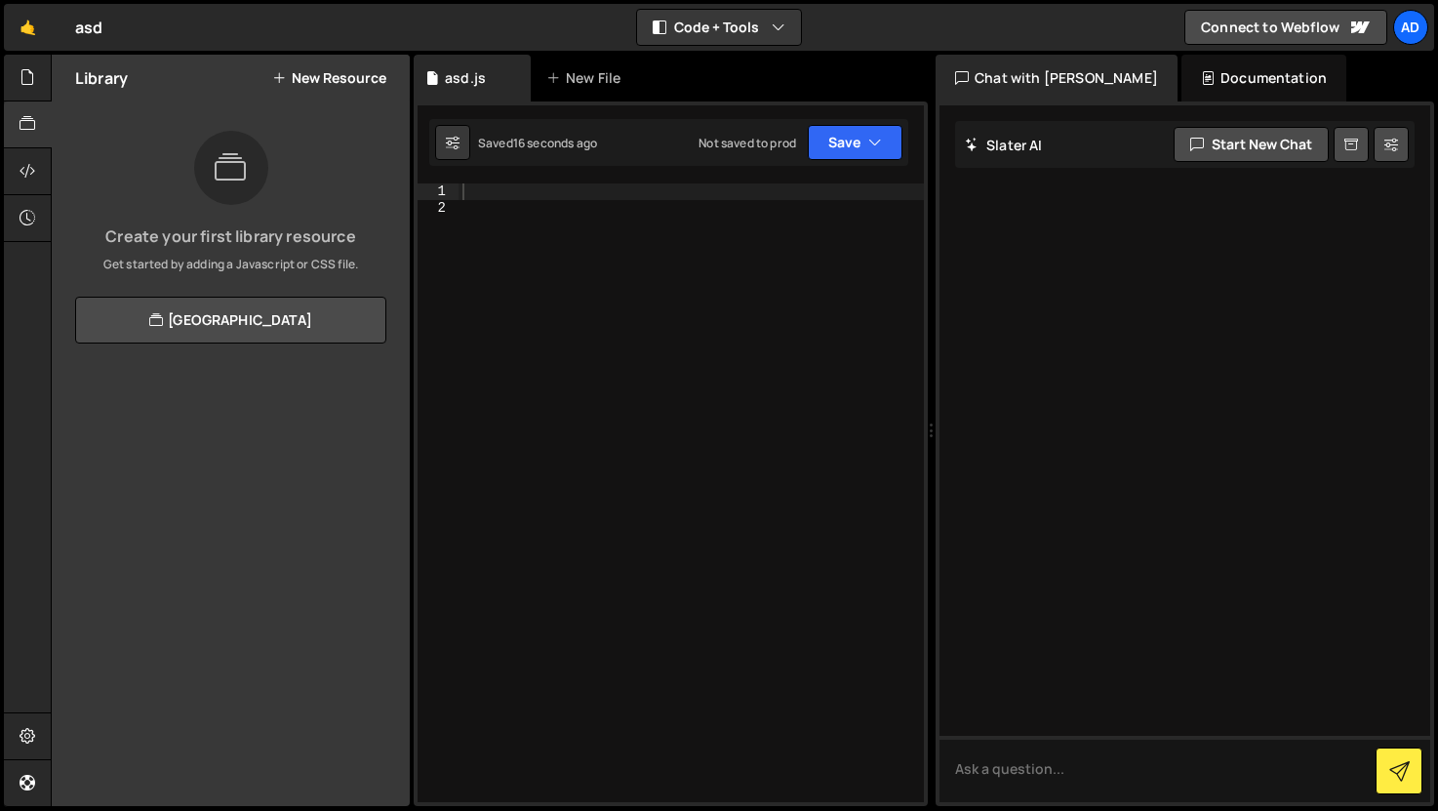
click at [245, 357] on div "Library New Resource Create your first library resource Get started by adding a…" at bounding box center [231, 430] width 358 height 751
click at [257, 321] on link "View Community Library" at bounding box center [230, 320] width 311 height 47
